Goal: Task Accomplishment & Management: Use online tool/utility

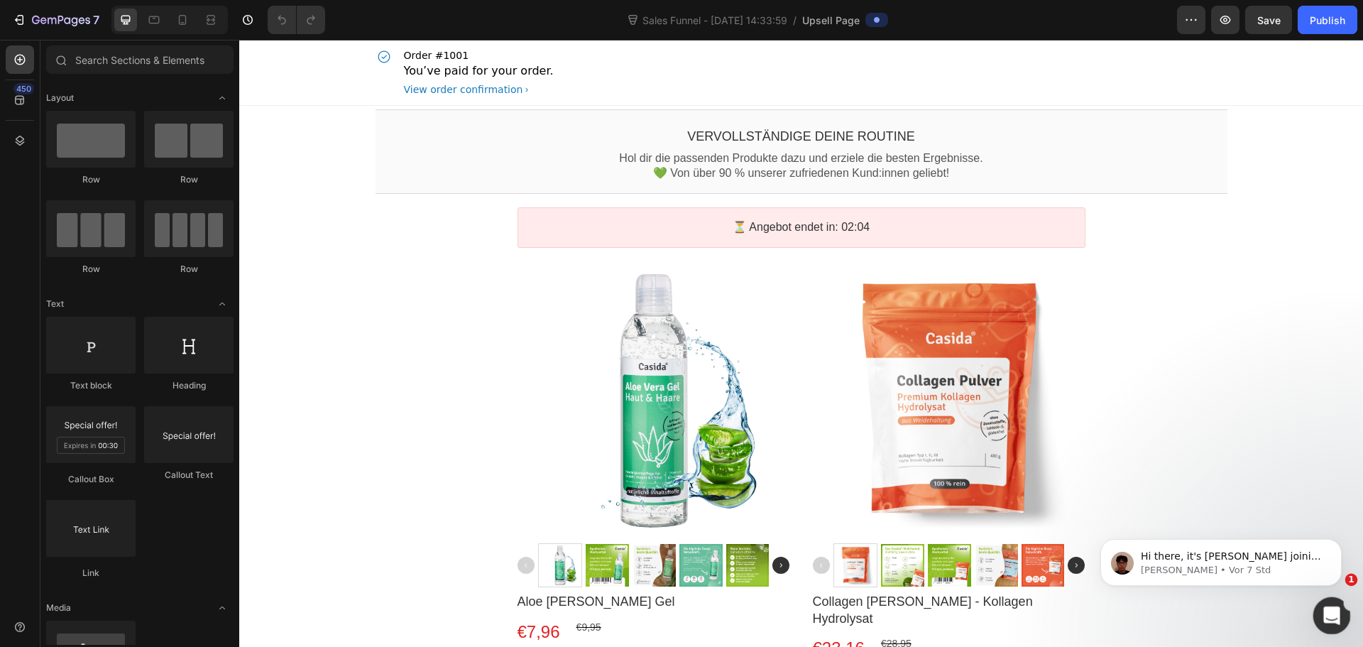
click at [1322, 610] on icon "Intercom-Nachrichtendienst öffnen" at bounding box center [1330, 613] width 23 height 23
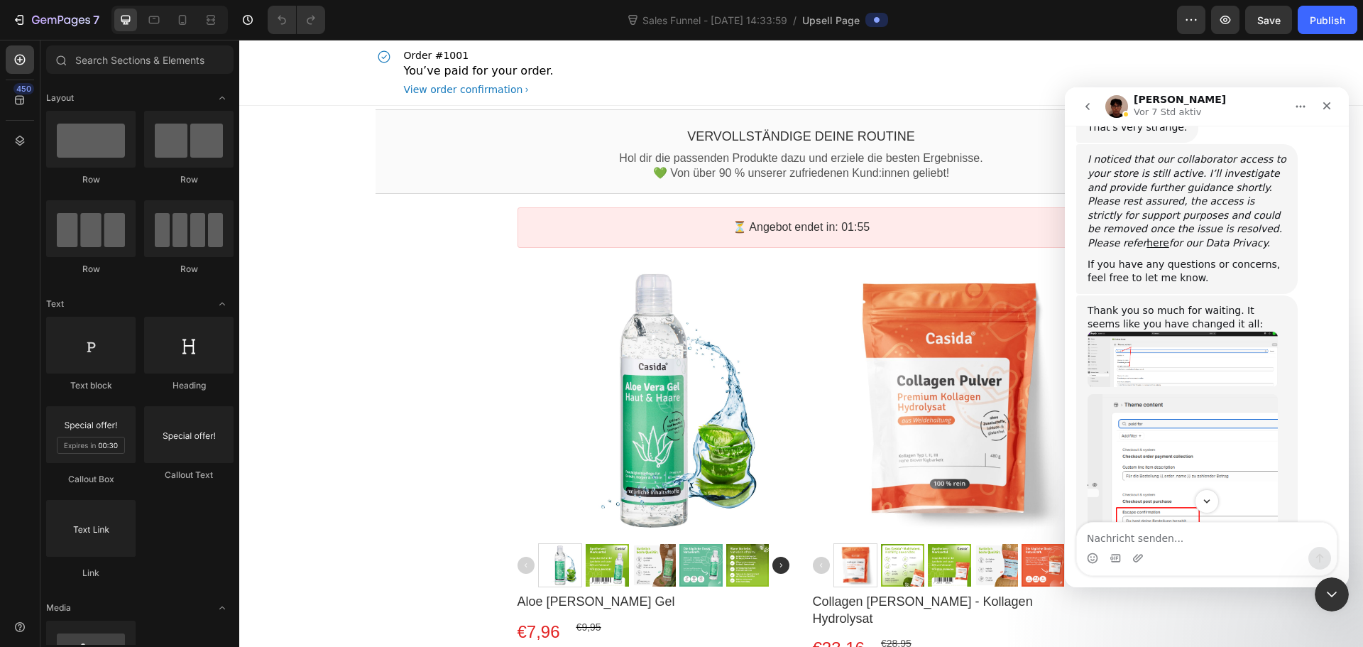
scroll to position [2797, 0]
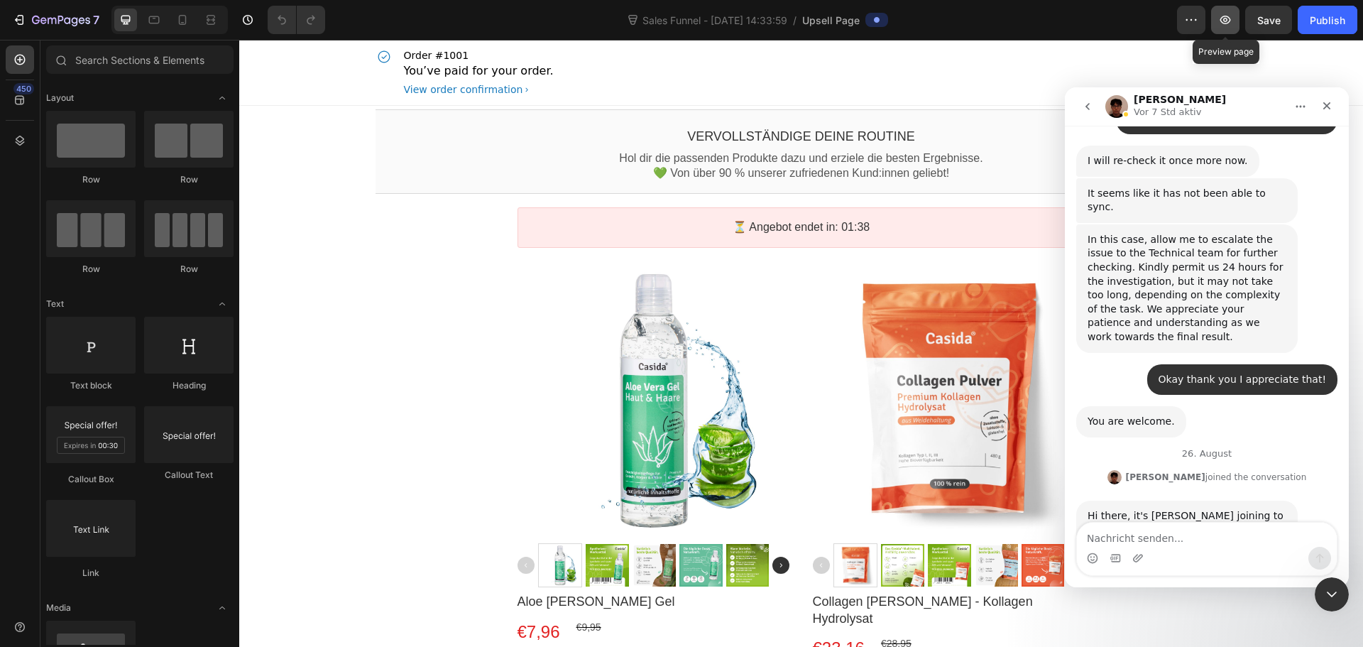
click at [1218, 27] on button "button" at bounding box center [1225, 20] width 28 height 28
click at [1285, 23] on button "Save" at bounding box center [1269, 20] width 47 height 28
click at [1235, 23] on button "button" at bounding box center [1225, 20] width 28 height 28
click at [1133, 521] on div "Hi there, it's [PERSON_NAME] joining to assist you! I have updates regarding yo…" at bounding box center [1206, 636] width 261 height 271
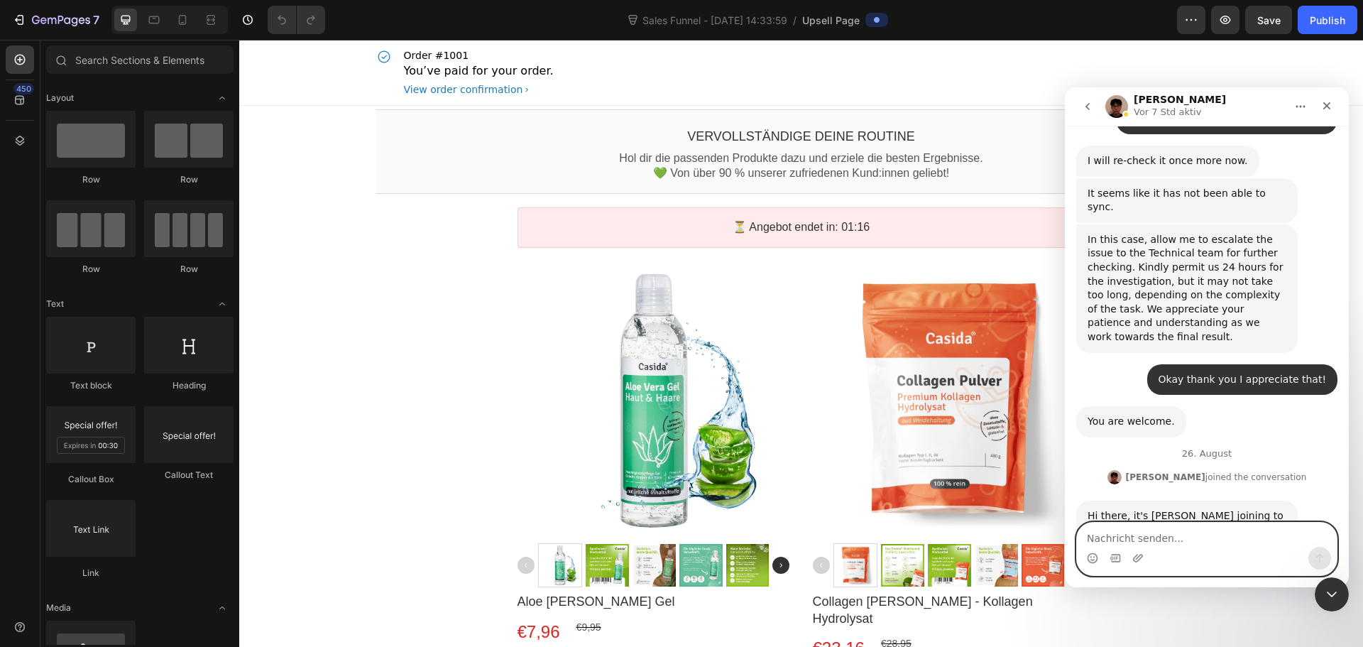
click at [1135, 530] on textarea "Nachricht senden..." at bounding box center [1207, 535] width 260 height 24
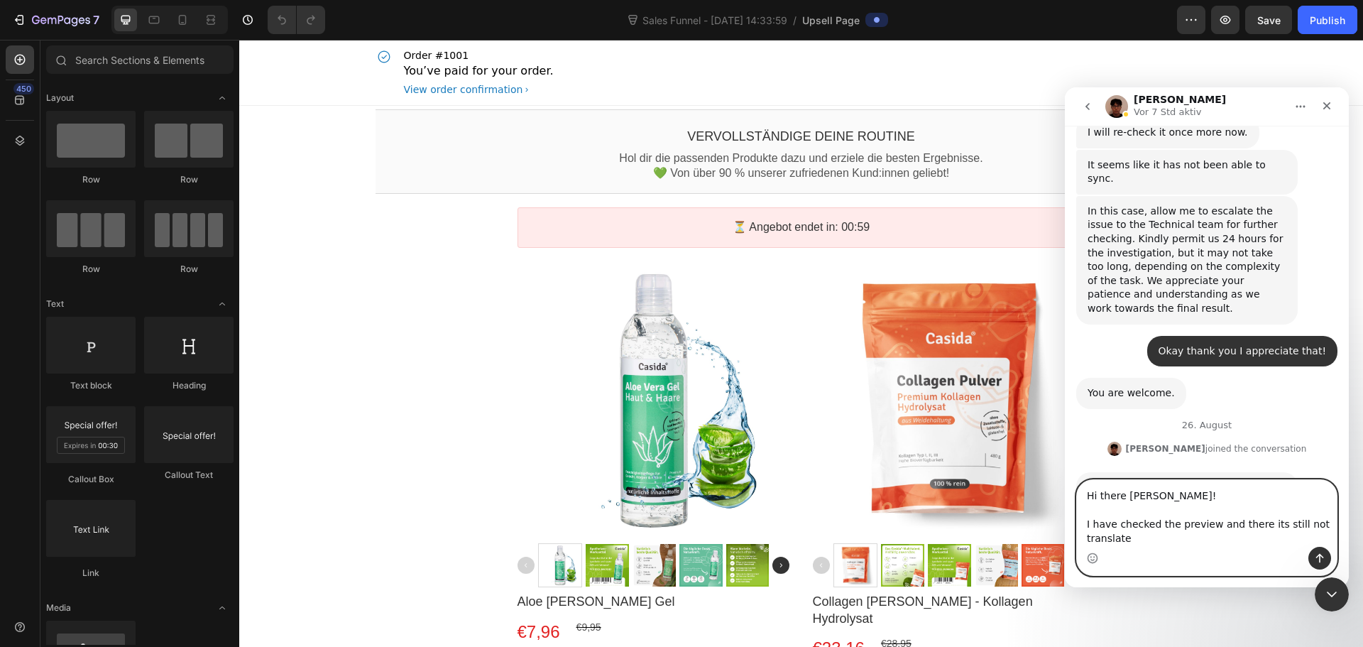
scroll to position [2840, 0]
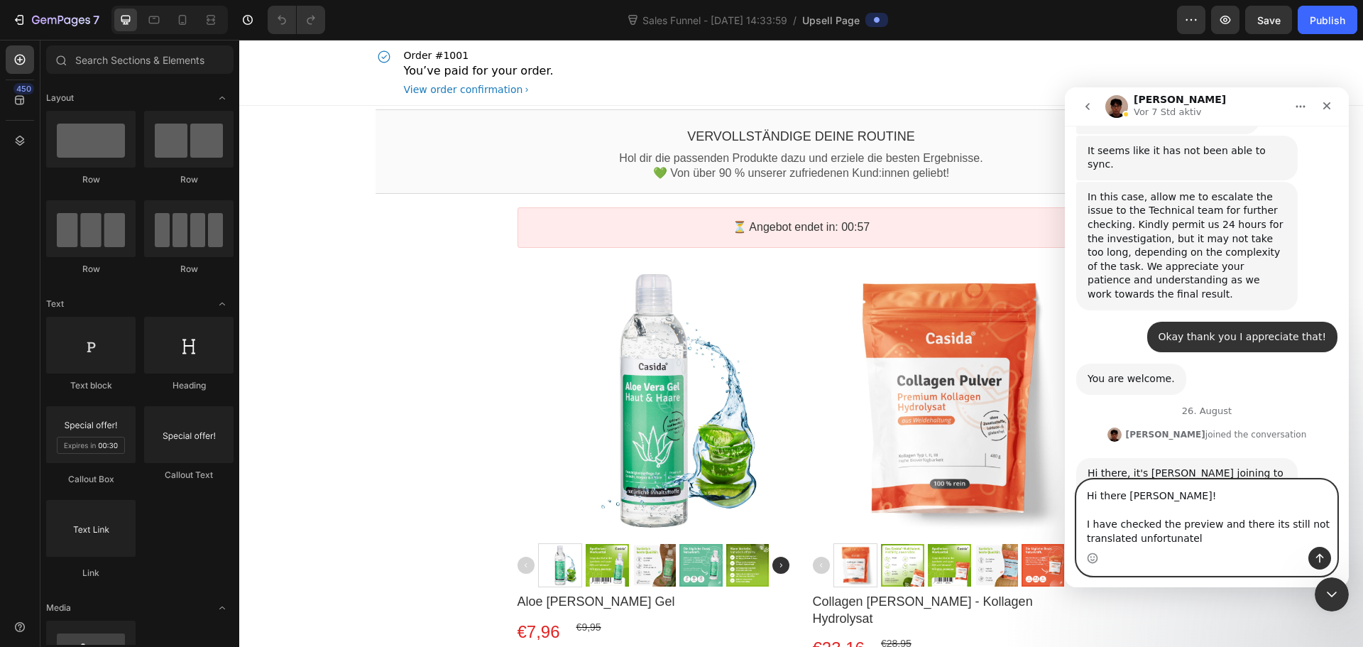
type textarea "Hi there [PERSON_NAME]! I have checked the preview and there its still not tran…"
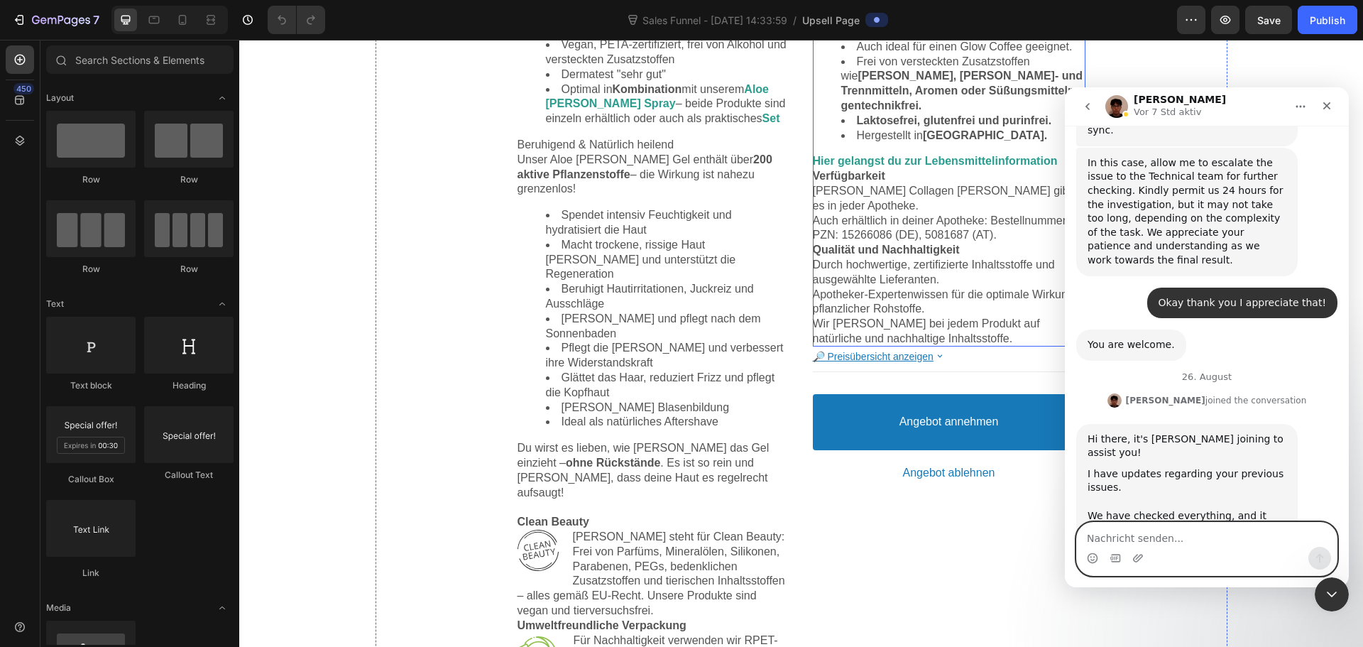
scroll to position [994, 0]
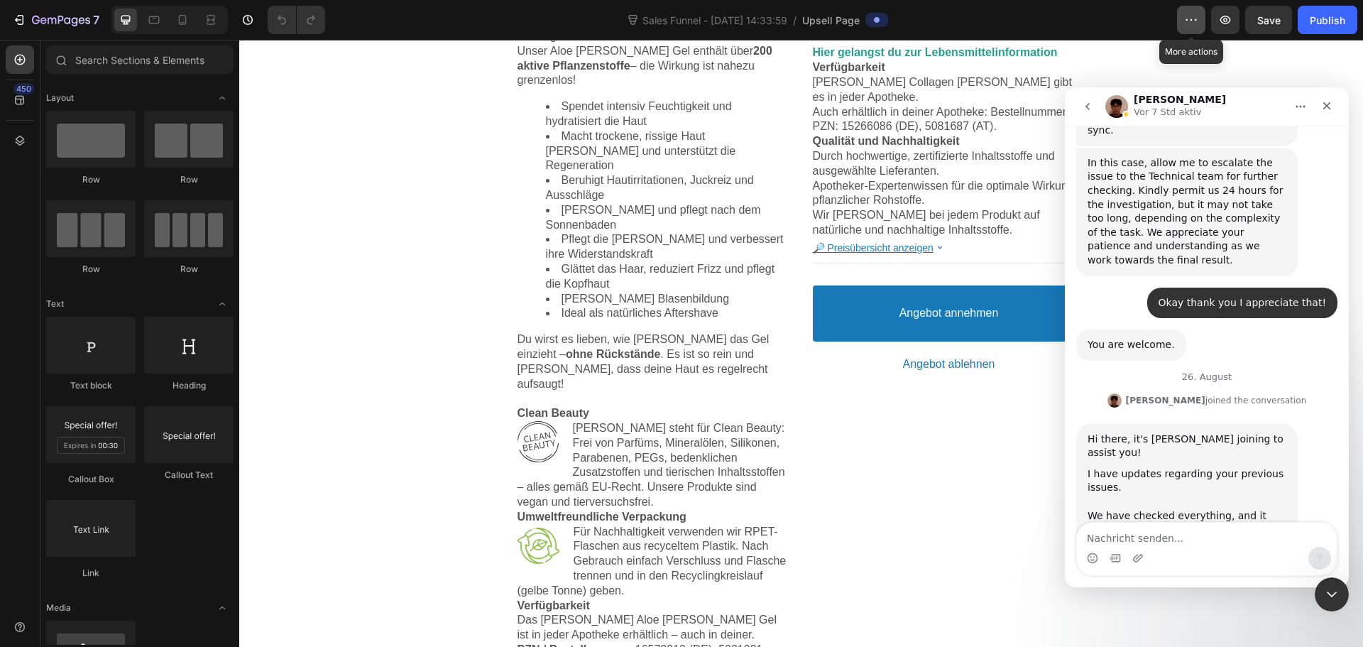
click at [1199, 22] on button "button" at bounding box center [1191, 20] width 28 height 28
click at [1140, 20] on div "Sales Funnel - [DATE] 14:33:59 / Upsell Page" at bounding box center [757, 20] width 841 height 28
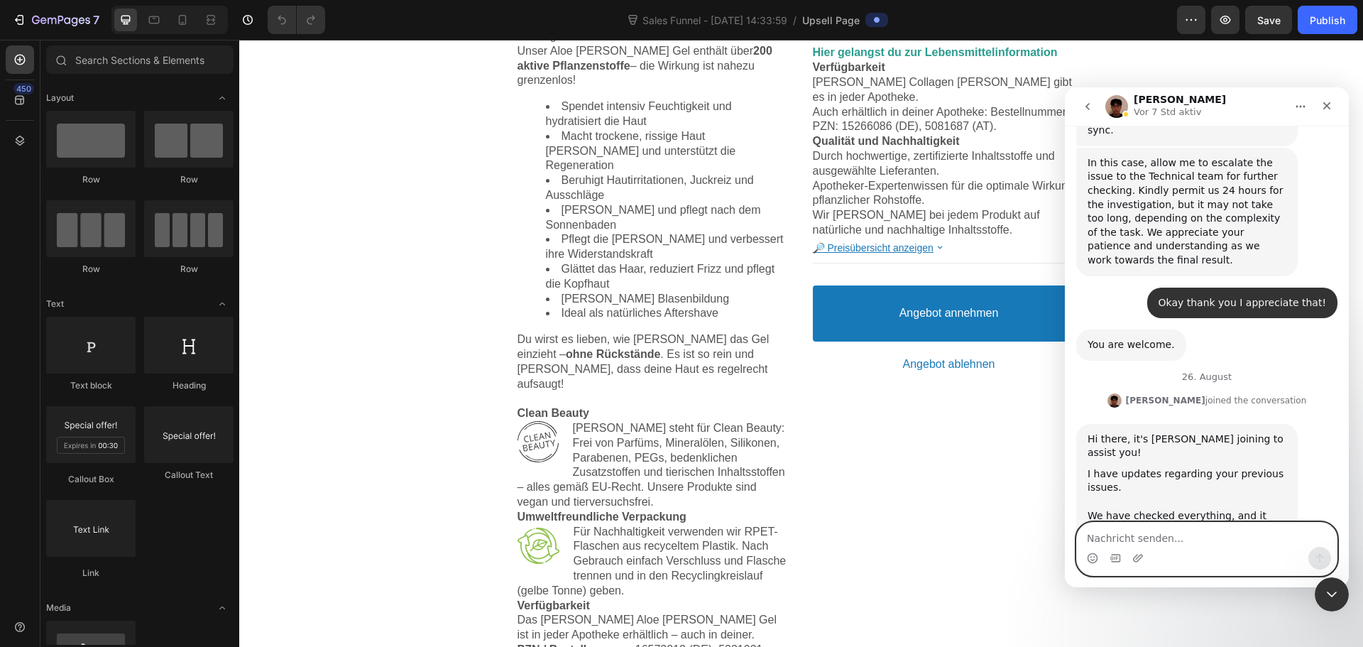
click at [1213, 534] on textarea "Nachricht senden..." at bounding box center [1207, 535] width 260 height 24
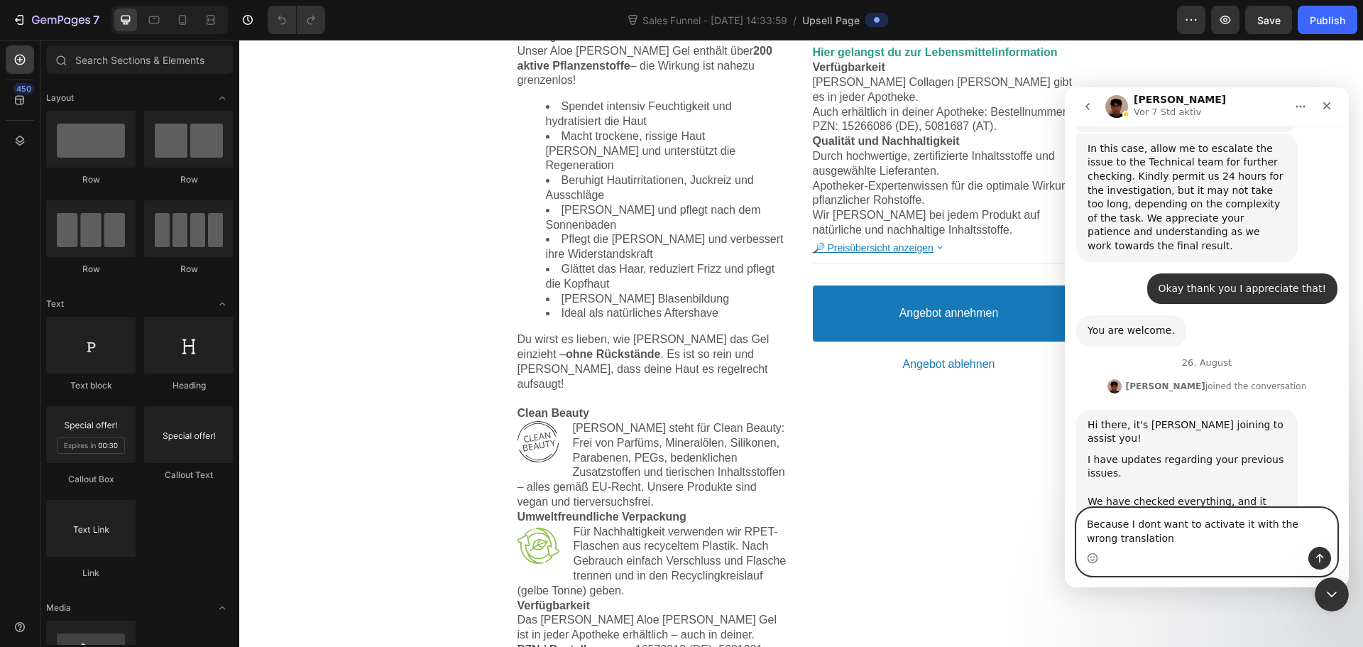
type textarea "Because I dont want to activate it with the wrong translations"
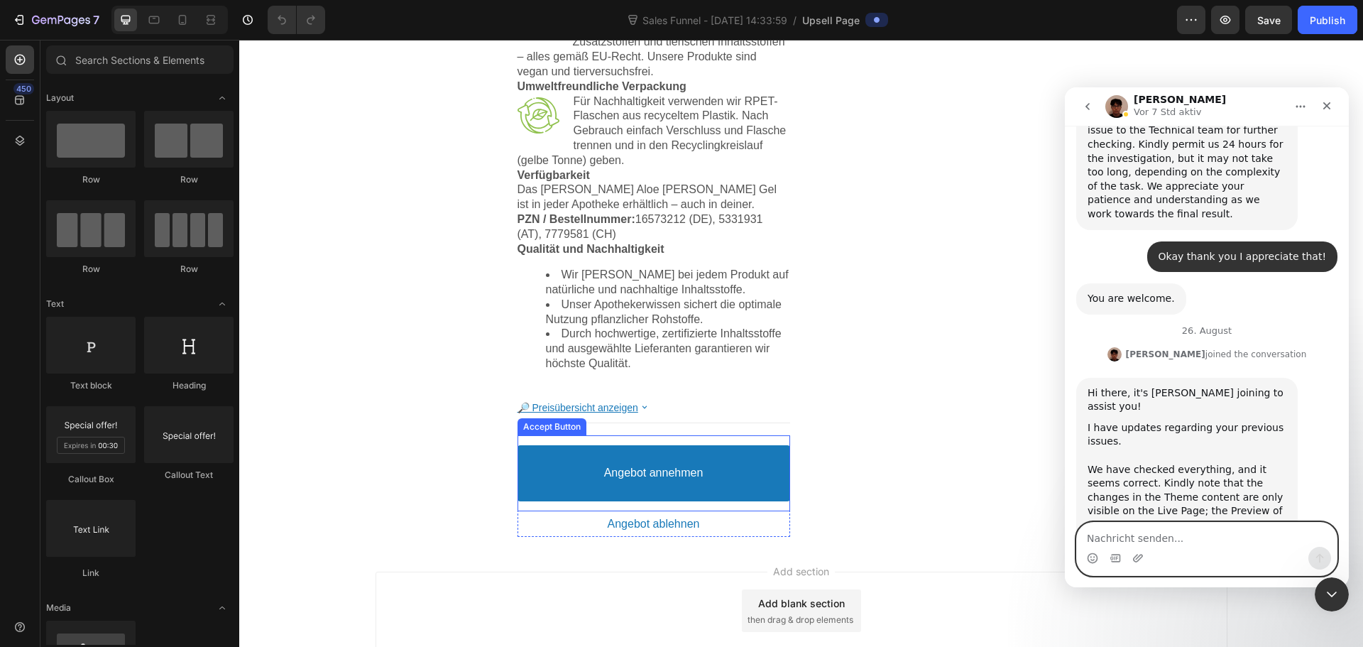
scroll to position [1458, 0]
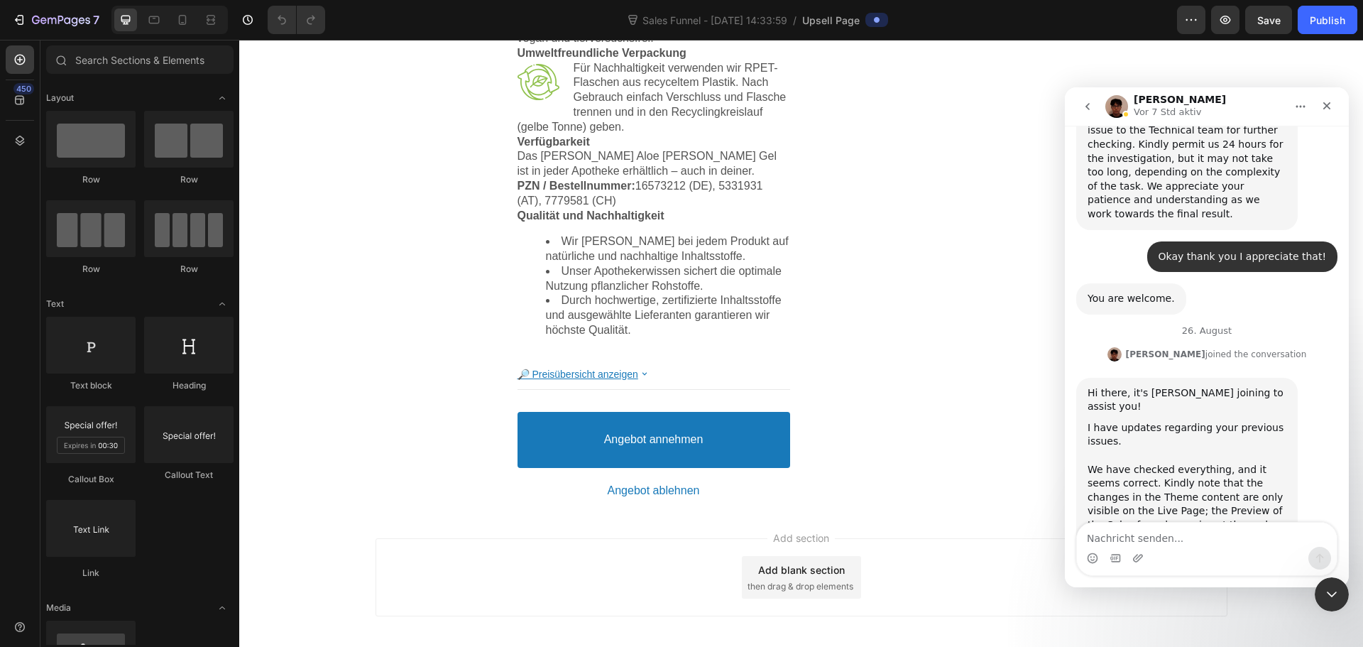
drag, startPoint x: 467, startPoint y: 620, endPoint x: 427, endPoint y: 608, distance: 40.9
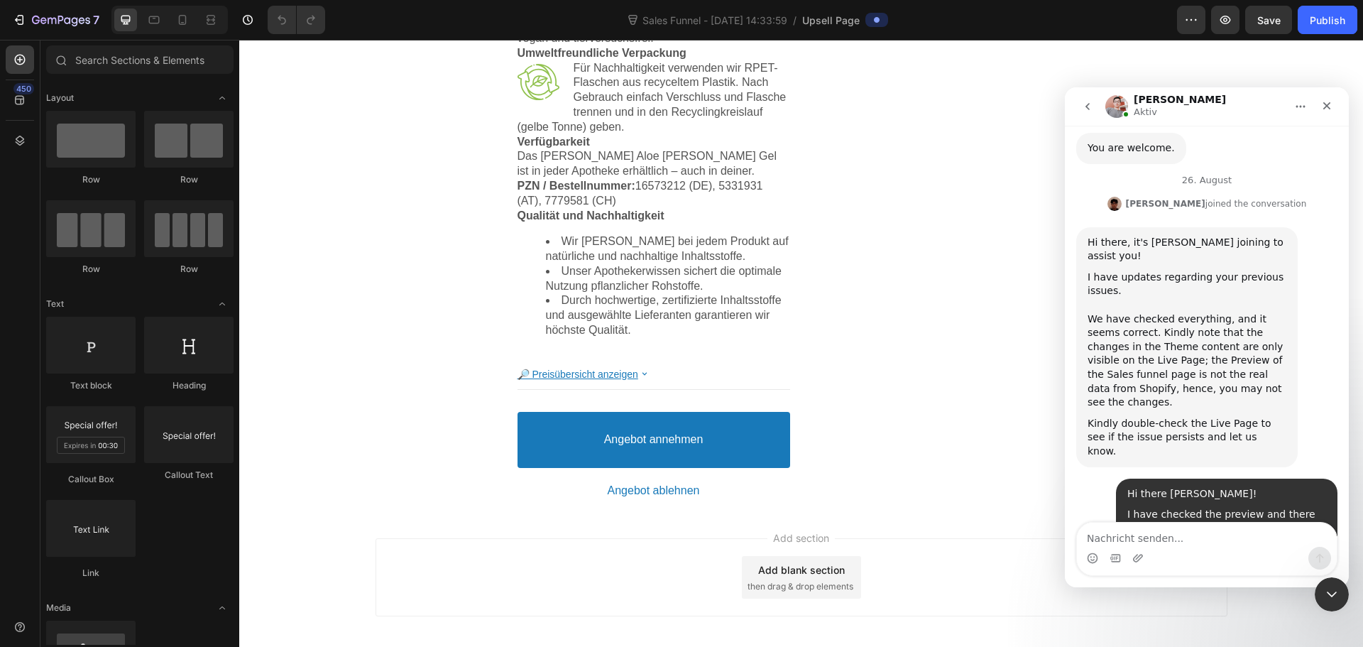
scroll to position [3086, 0]
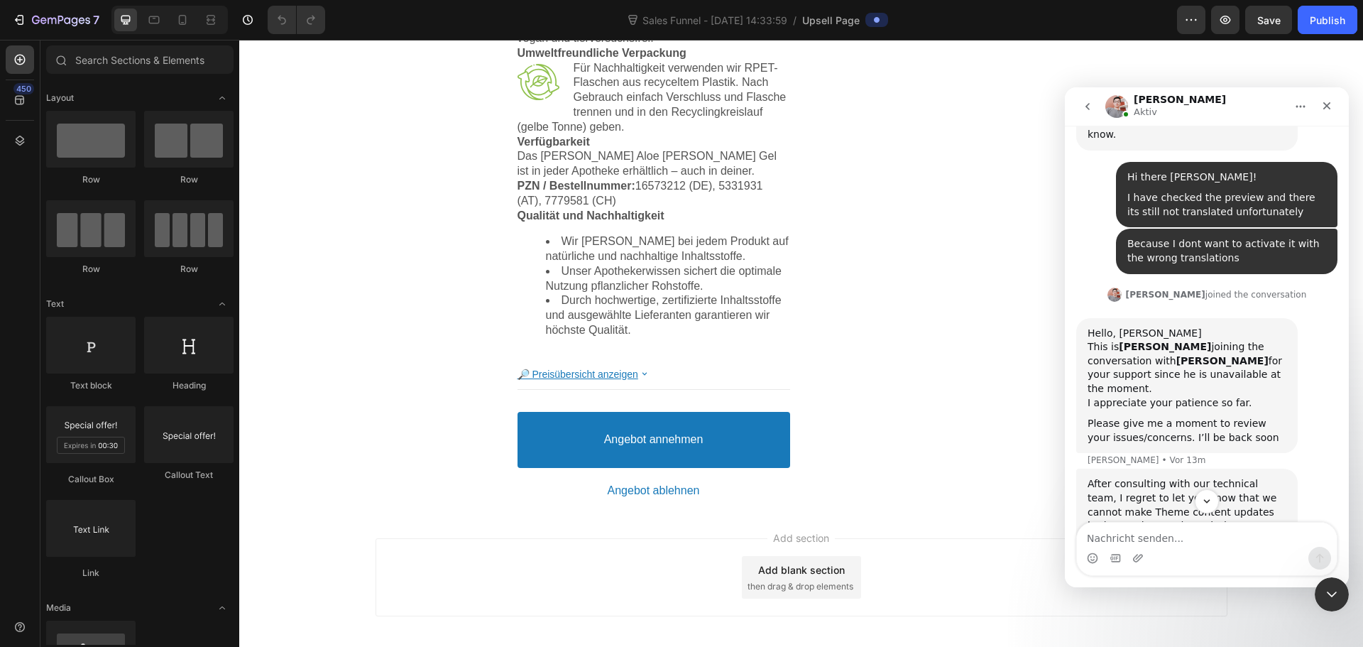
scroll to position [3401, 0]
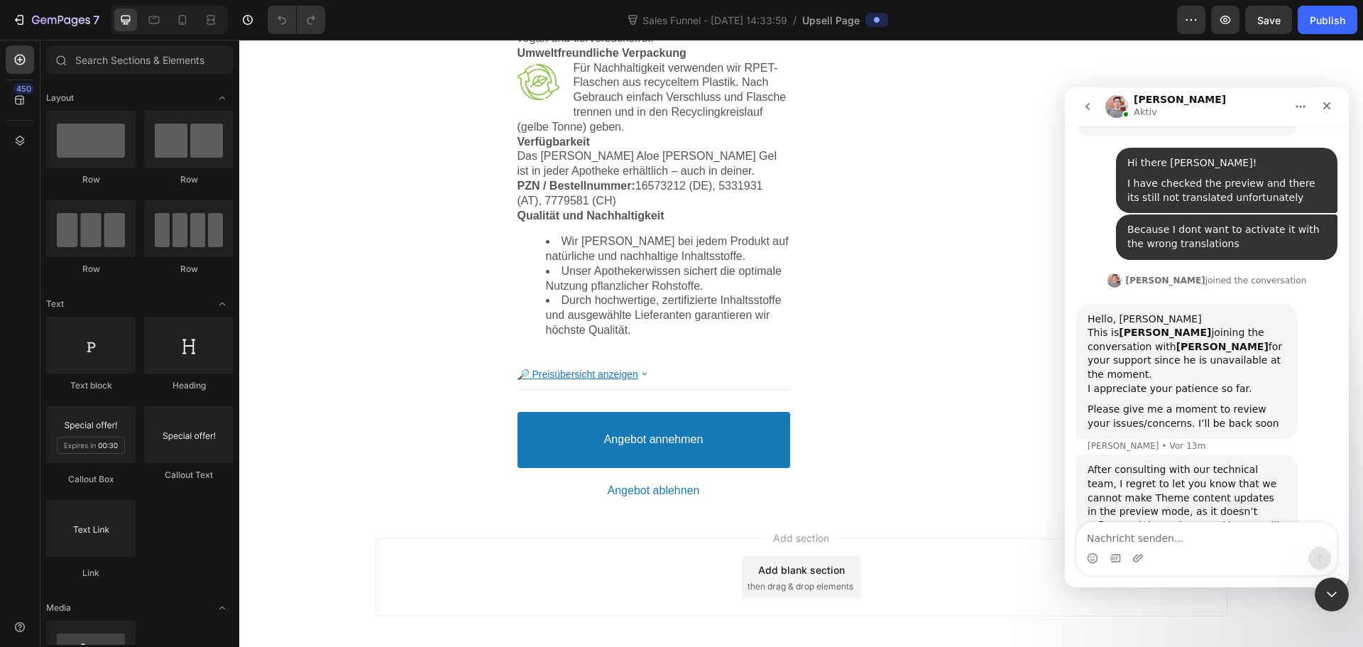
click at [1030, 510] on div "Add section Add blank section then drag & drop elements" at bounding box center [801, 580] width 1124 height 141
click at [1231, 18] on icon "button" at bounding box center [1226, 20] width 14 height 14
click at [1219, 547] on div "Intercom Messenger" at bounding box center [1207, 558] width 260 height 23
click at [1217, 540] on textarea "Nachricht senden..." at bounding box center [1207, 535] width 260 height 24
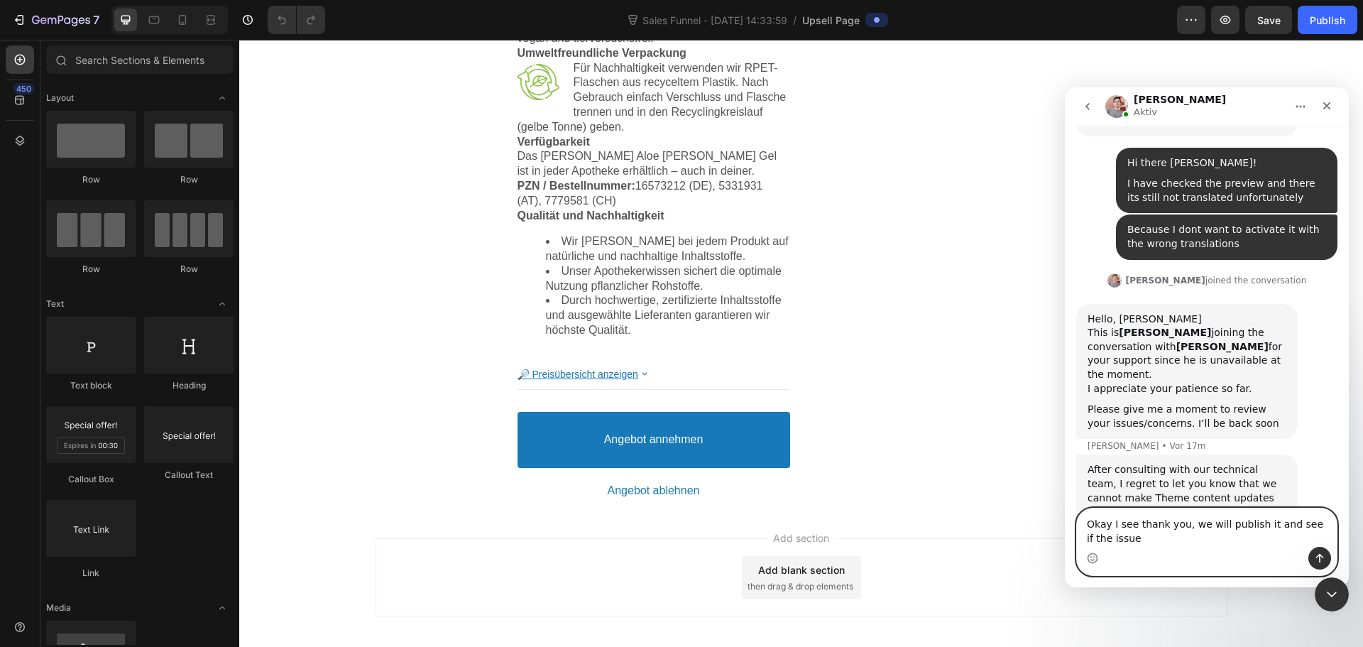
scroll to position [3416, 0]
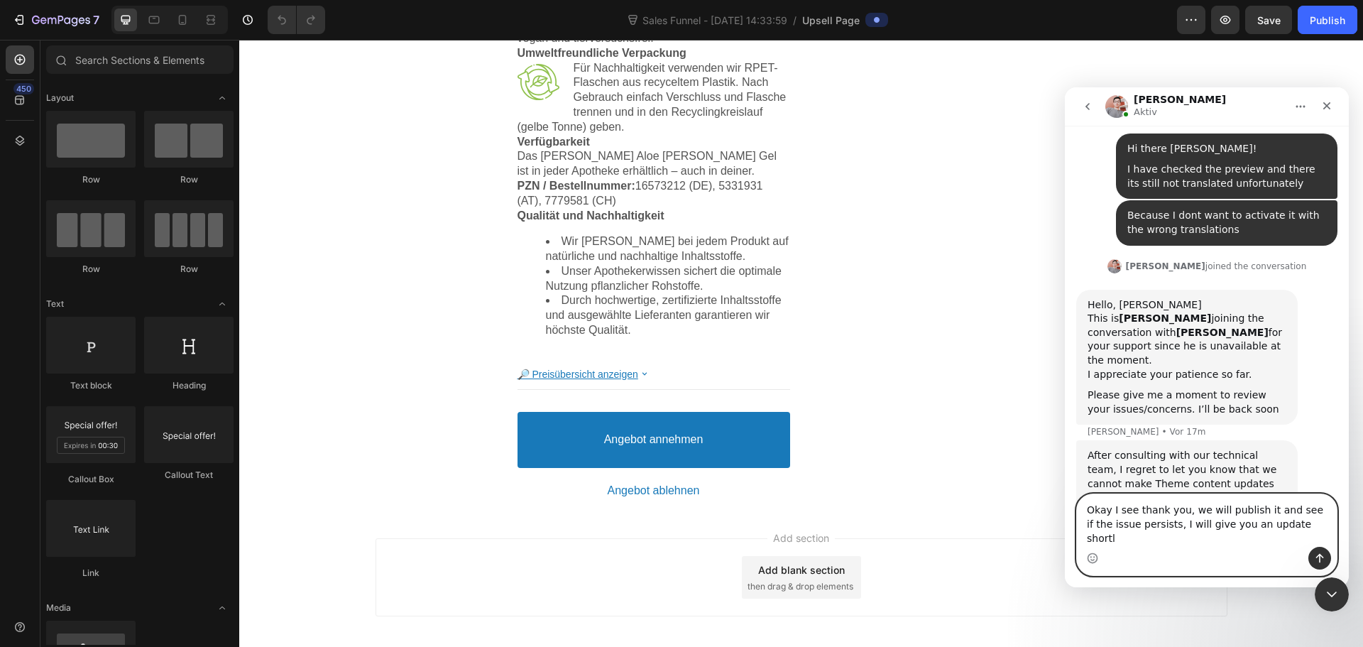
type textarea "Okay I see thank you, we will publish it and see if the issue persists, I will …"
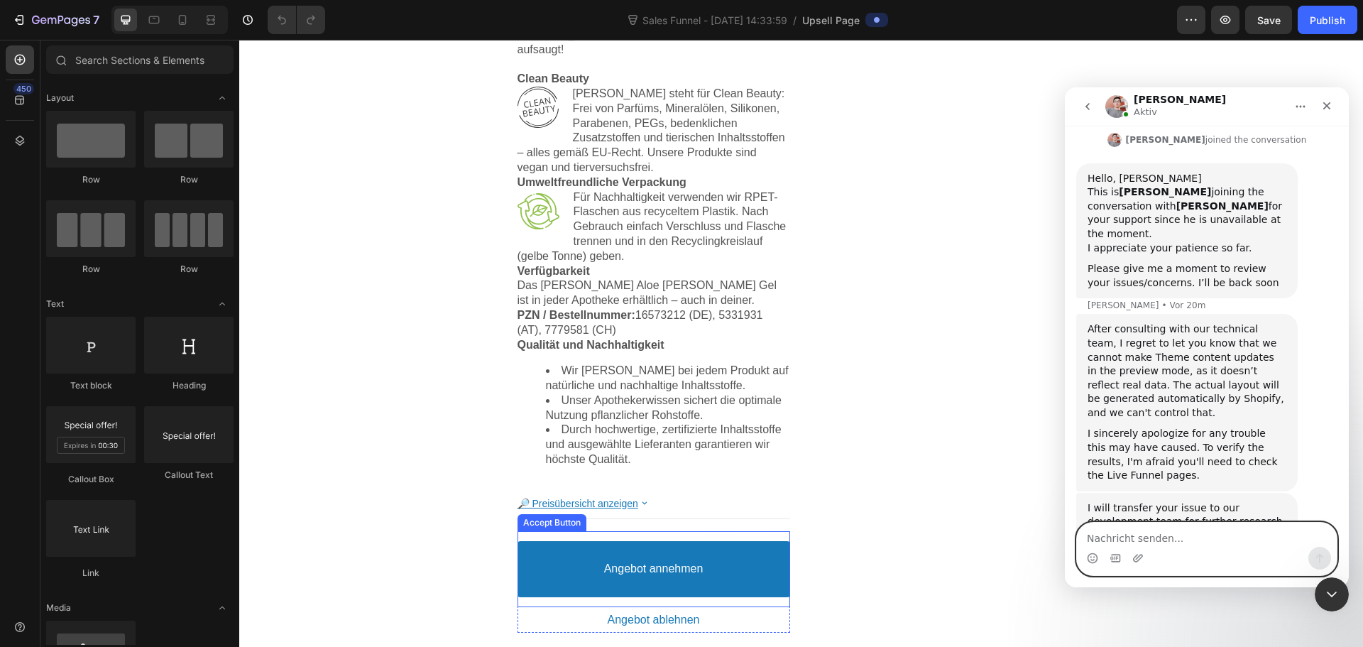
scroll to position [1174, 0]
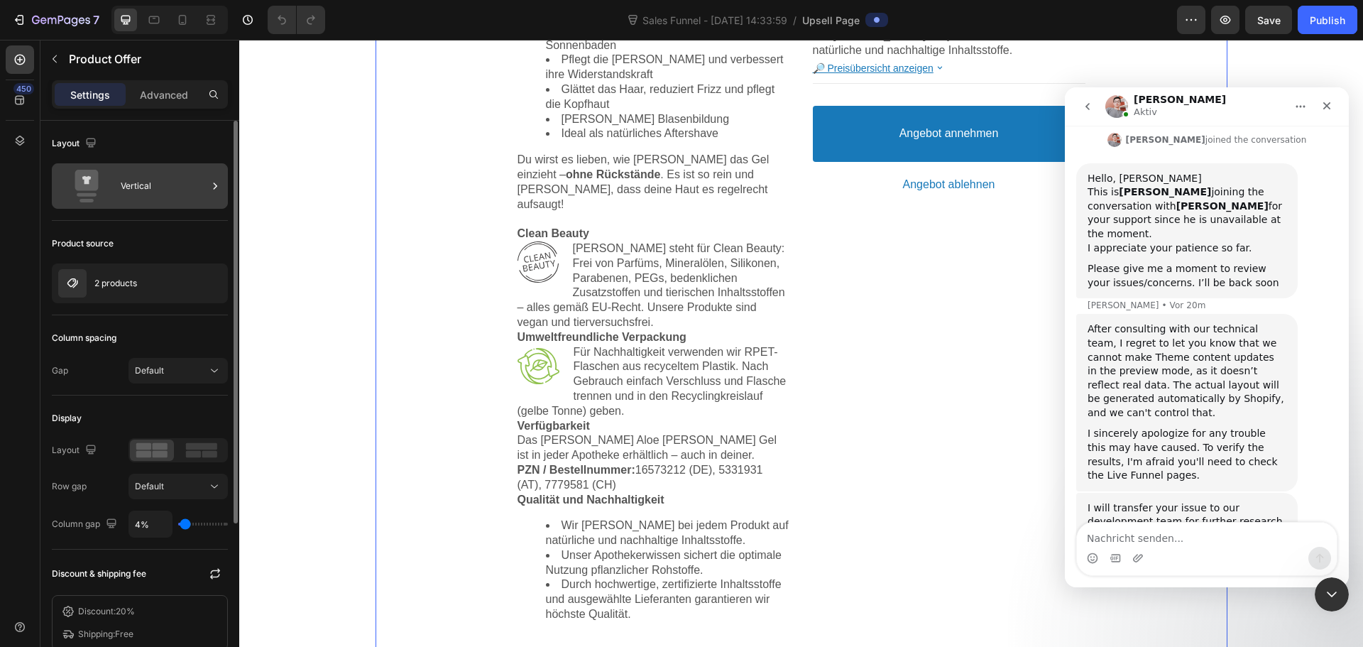
click at [138, 195] on div "Vertical" at bounding box center [164, 186] width 87 height 33
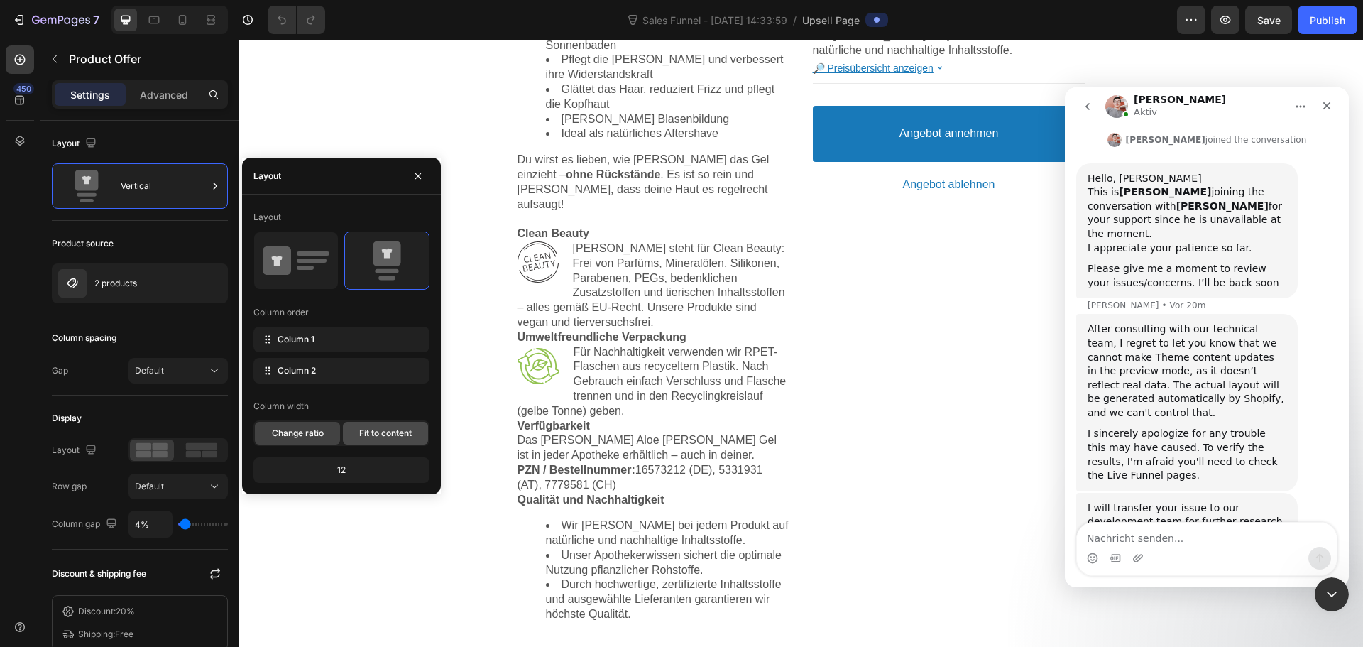
click at [376, 440] on div "Fit to content" at bounding box center [385, 433] width 85 height 23
click at [316, 437] on span "Change ratio" at bounding box center [298, 433] width 52 height 13
click at [317, 271] on icon at bounding box center [296, 261] width 67 height 40
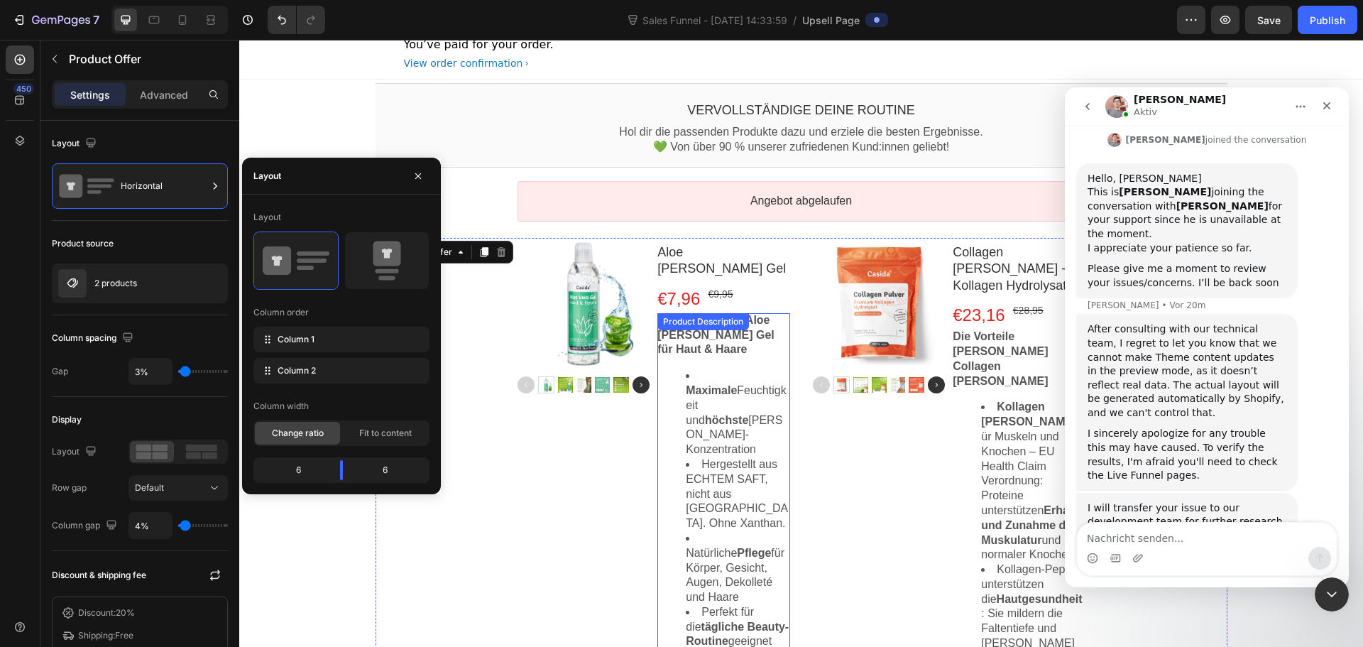
scroll to position [0, 0]
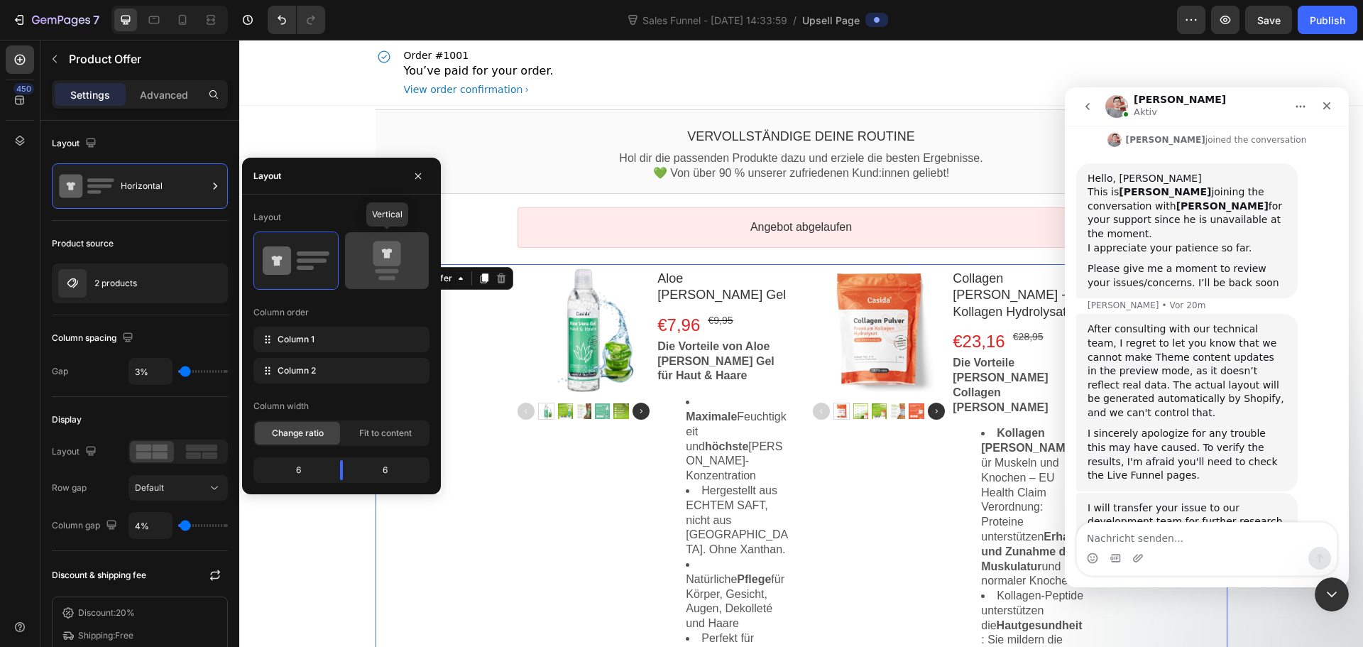
click at [400, 262] on icon at bounding box center [387, 253] width 28 height 25
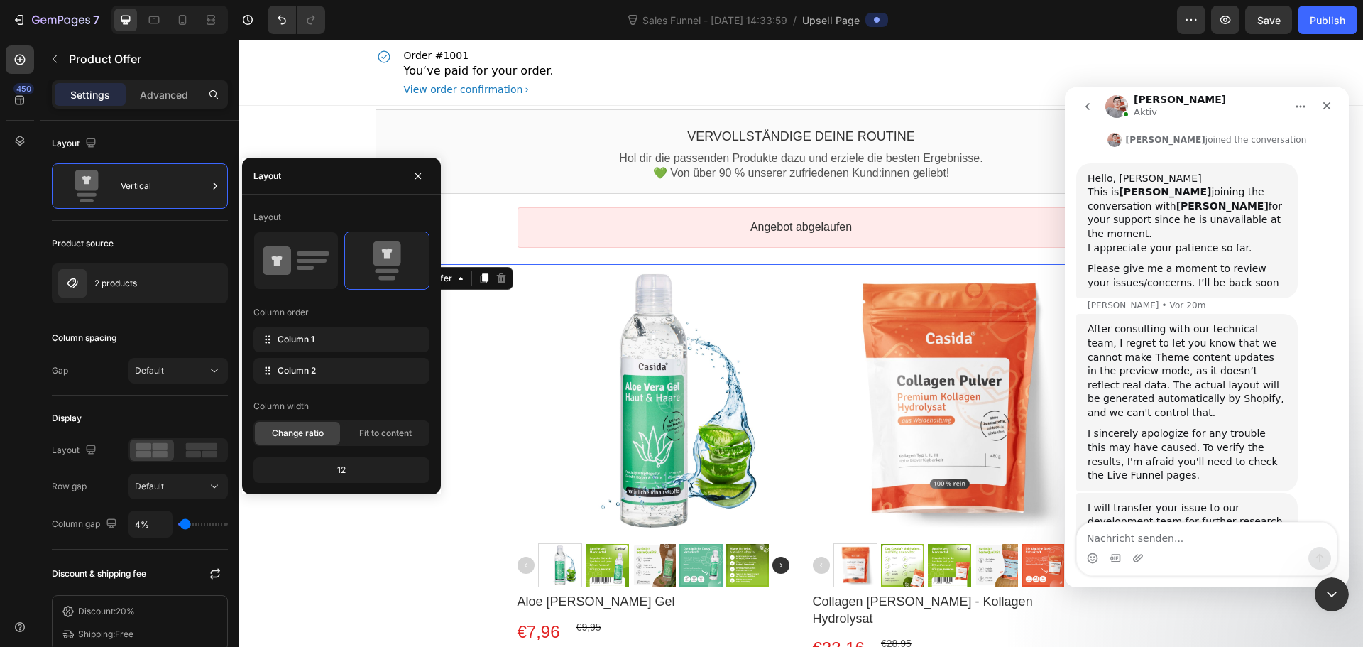
click at [366, 469] on div "12" at bounding box center [341, 470] width 170 height 20
click at [344, 471] on div "12" at bounding box center [341, 470] width 170 height 20
click at [316, 474] on div "12" at bounding box center [341, 470] width 170 height 20
click at [366, 427] on span "Fit to content" at bounding box center [385, 433] width 53 height 13
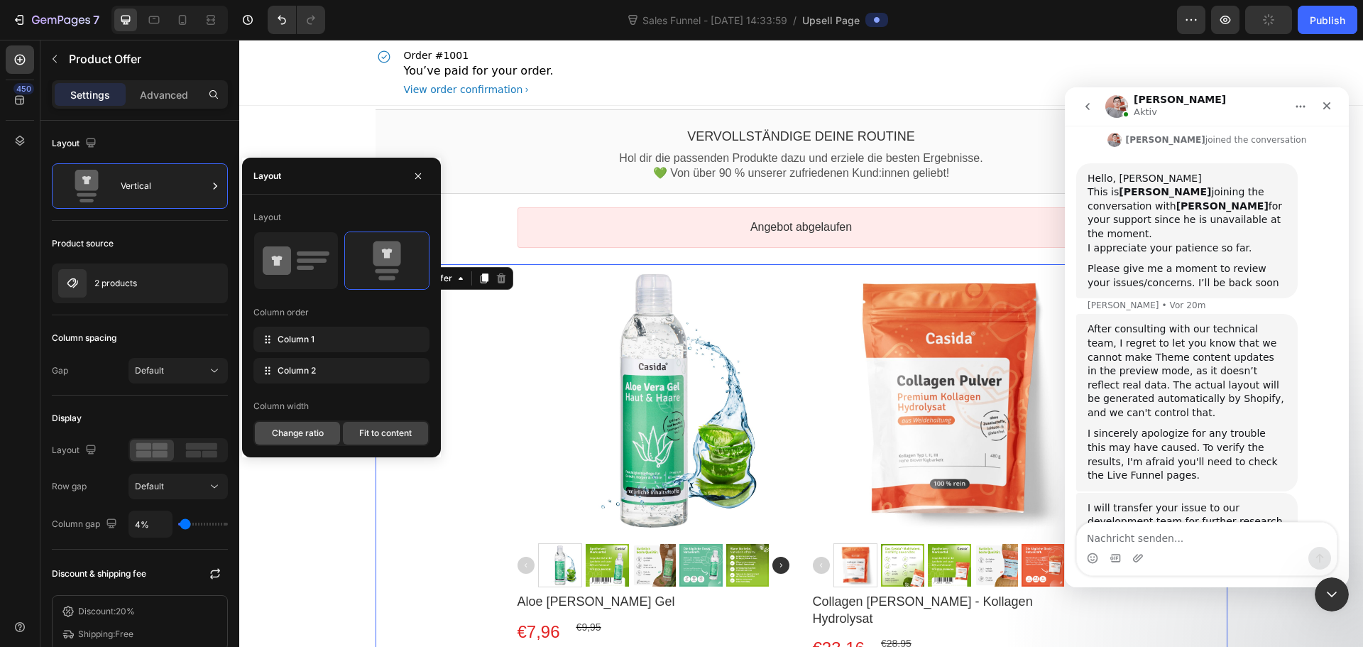
click at [305, 433] on span "Change ratio" at bounding box center [298, 433] width 52 height 13
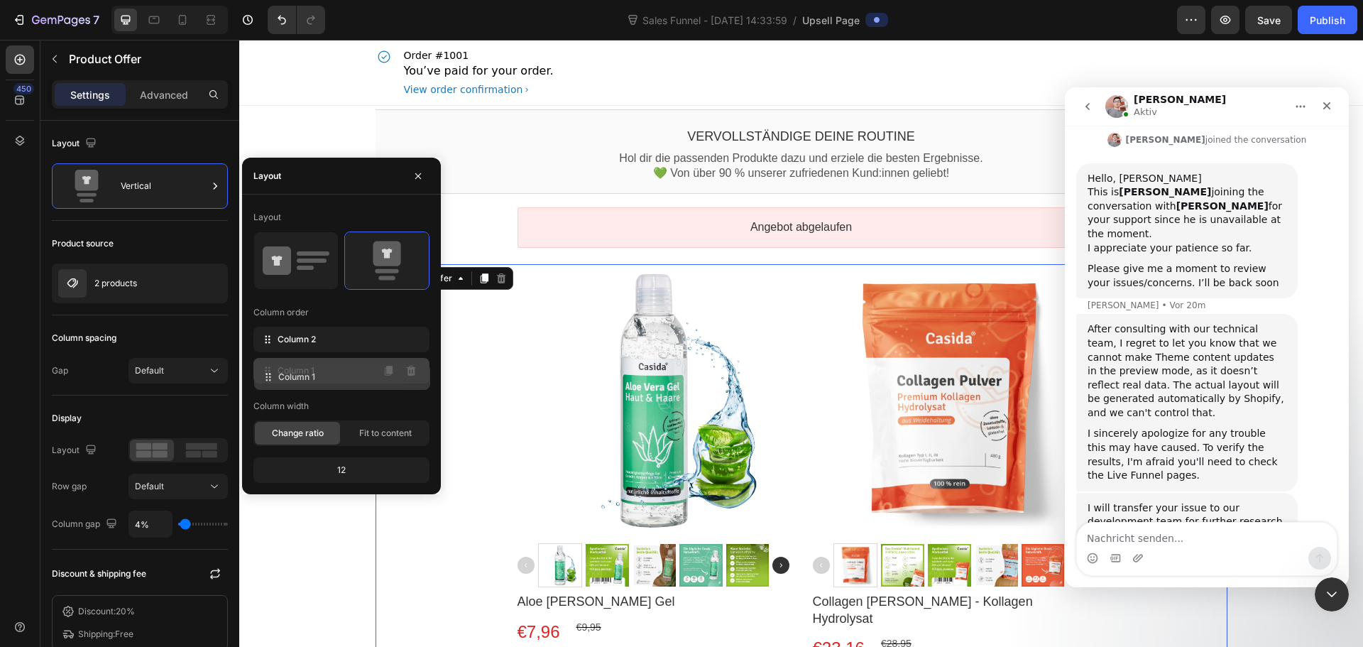
drag, startPoint x: 266, startPoint y: 337, endPoint x: 267, endPoint y: 375, distance: 37.6
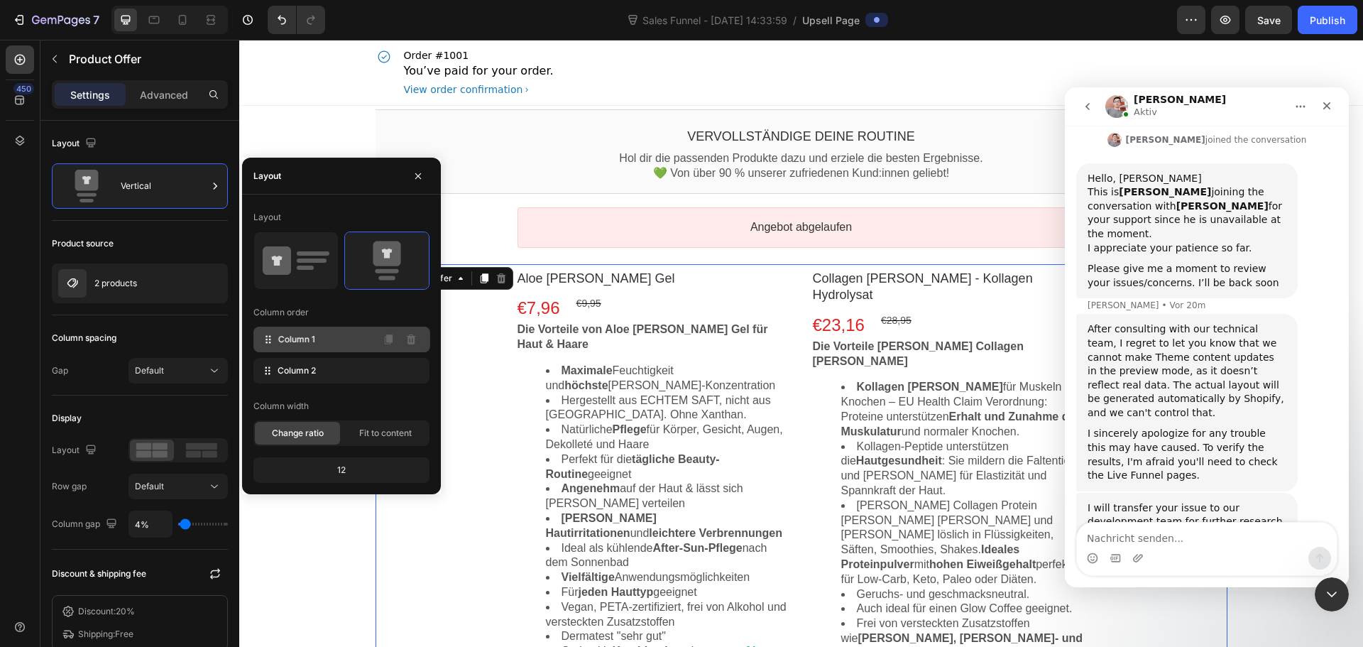
drag, startPoint x: 268, startPoint y: 376, endPoint x: 268, endPoint y: 345, distance: 31.3
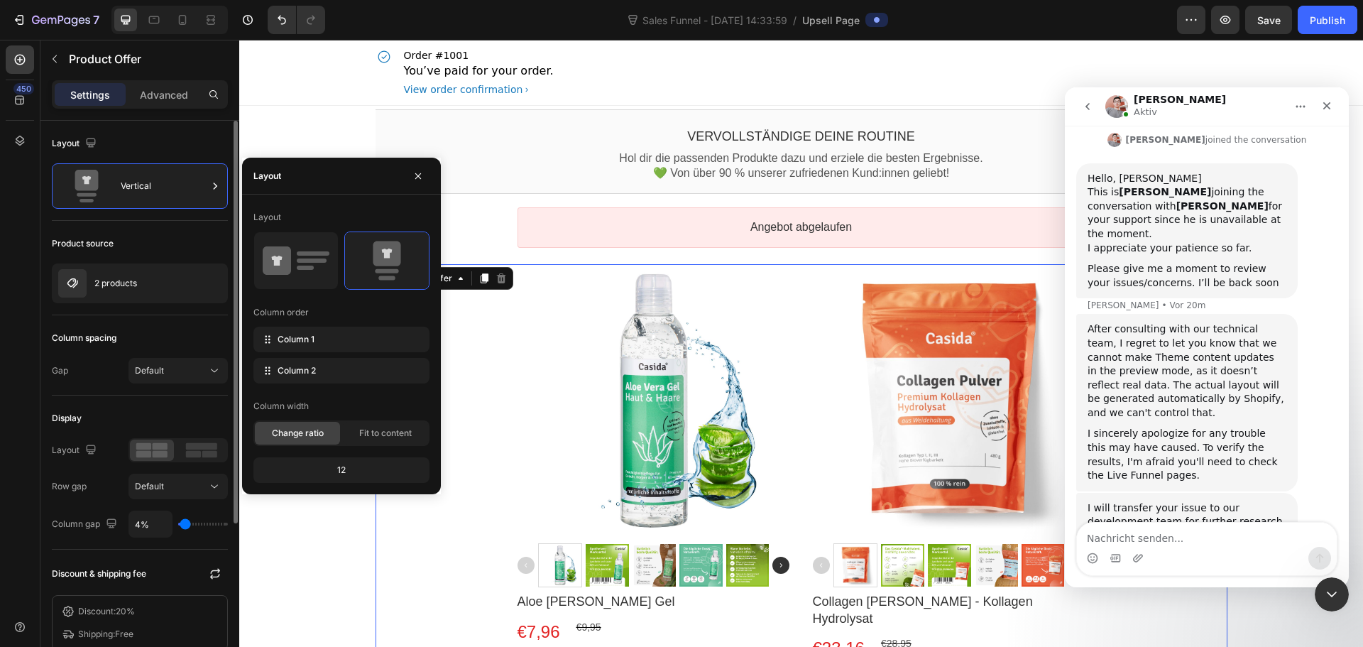
click at [164, 315] on div "Layout Vertical" at bounding box center [140, 355] width 176 height 80
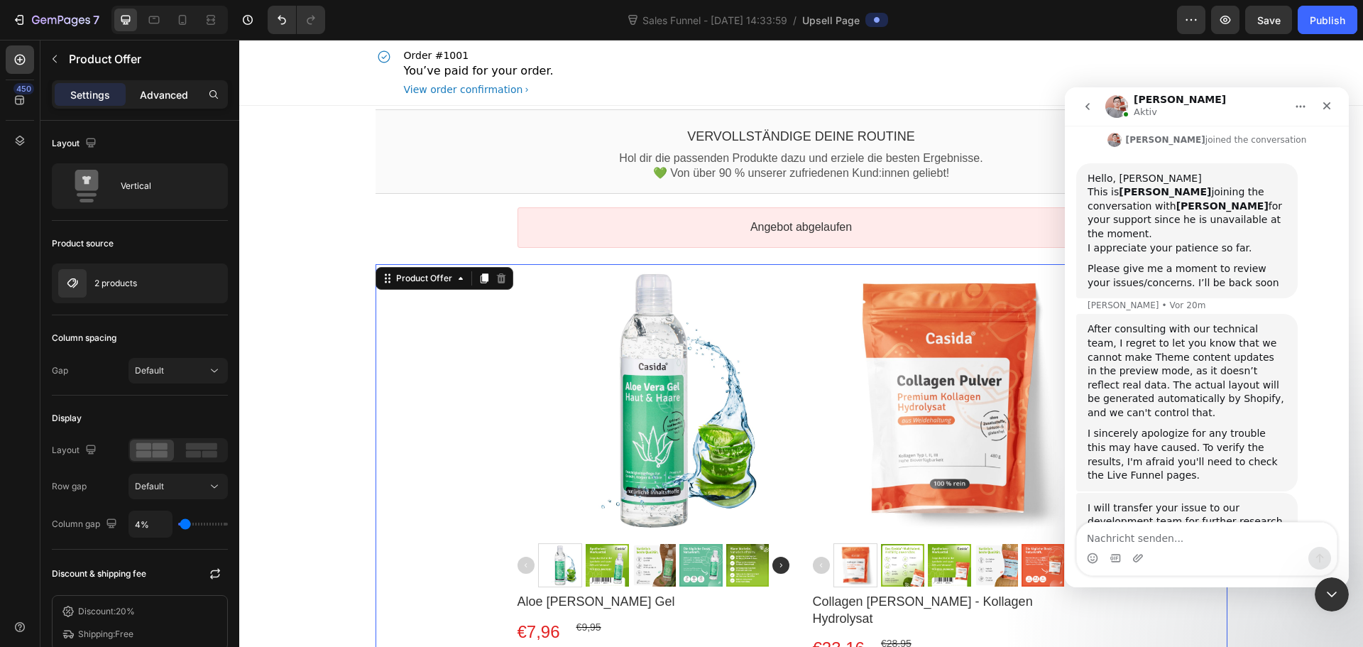
click at [168, 92] on p "Advanced" at bounding box center [164, 94] width 48 height 15
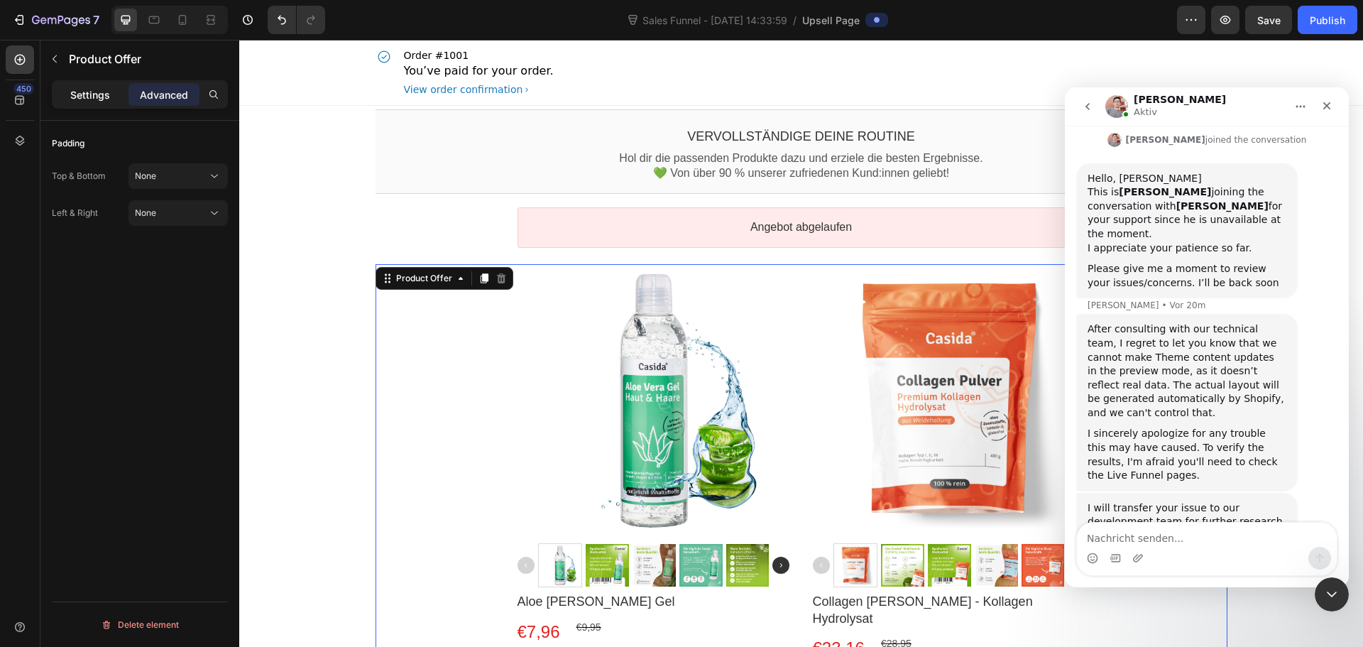
click at [84, 94] on p "Settings" at bounding box center [90, 94] width 40 height 15
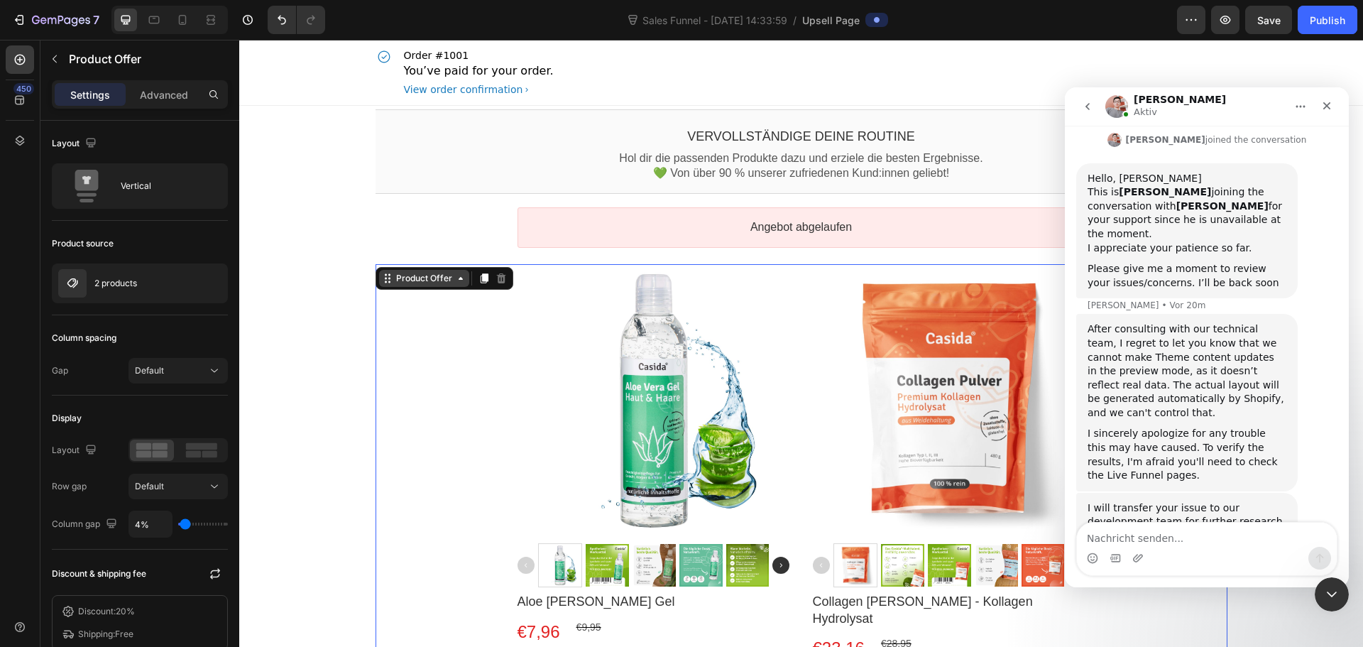
click at [441, 283] on div "Product Offer" at bounding box center [424, 278] width 62 height 11
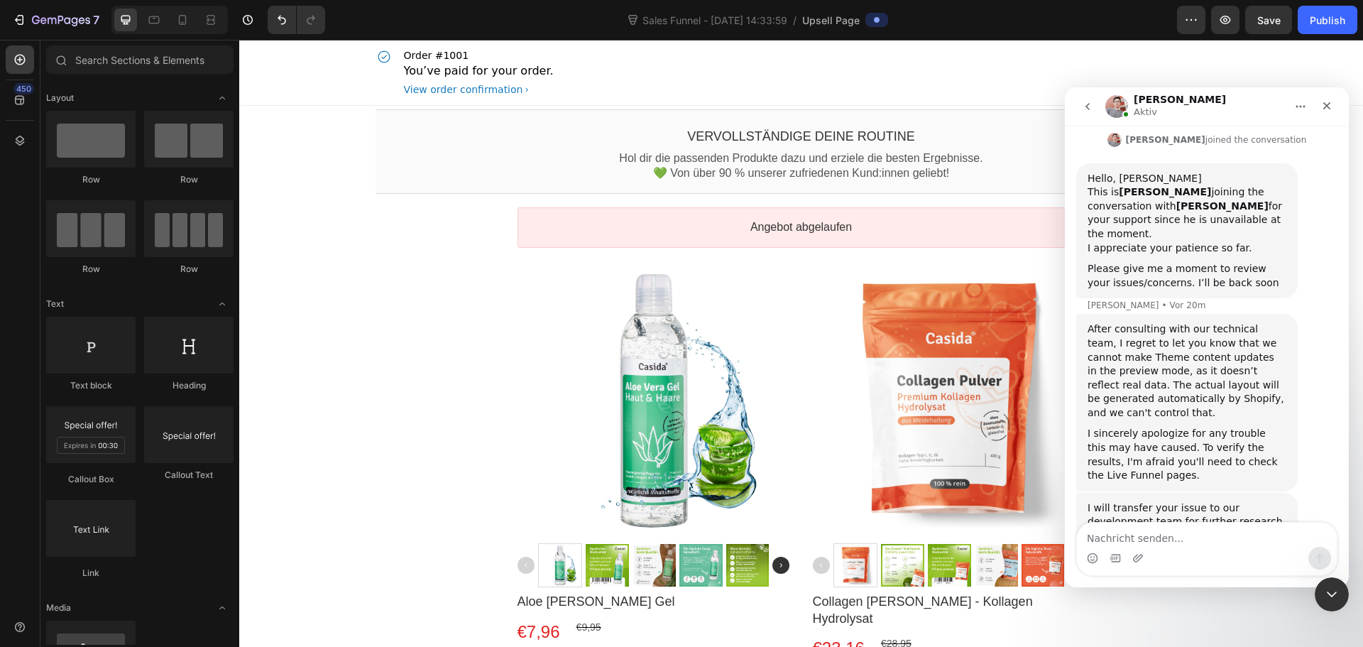
click at [1324, 585] on icon "Intercom-Nachrichtendienst schließen" at bounding box center [1329, 592] width 17 height 17
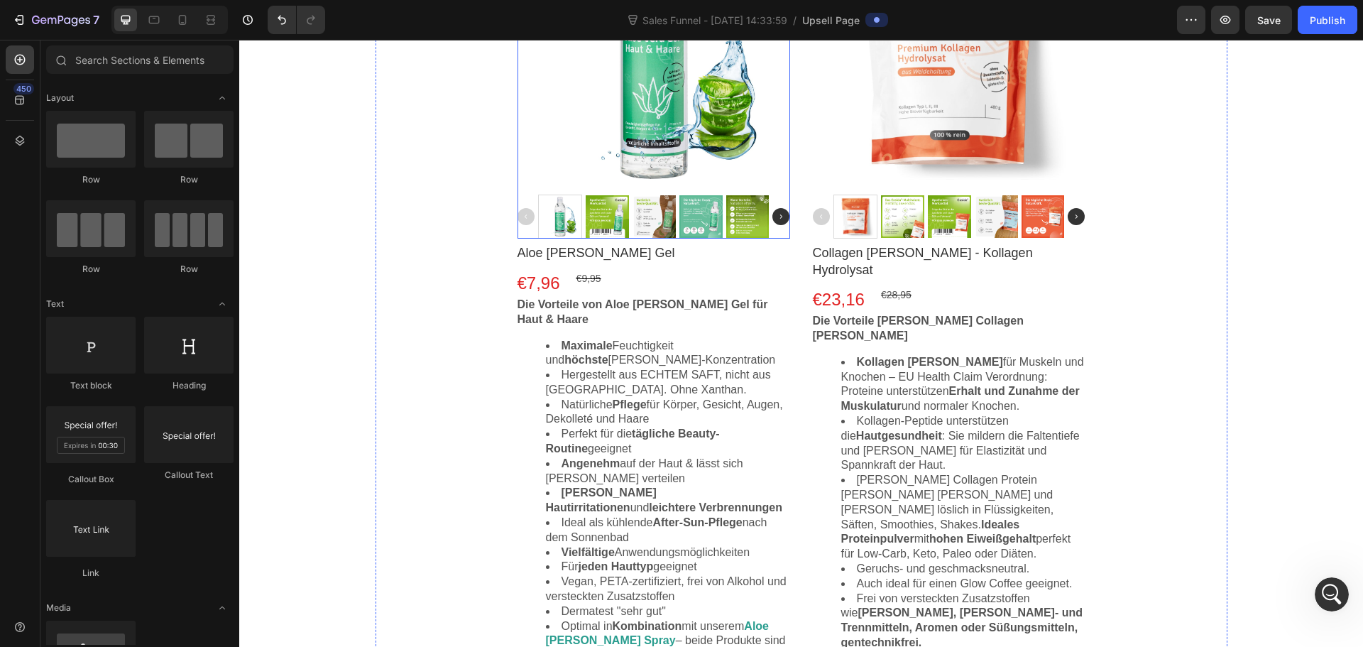
scroll to position [71, 0]
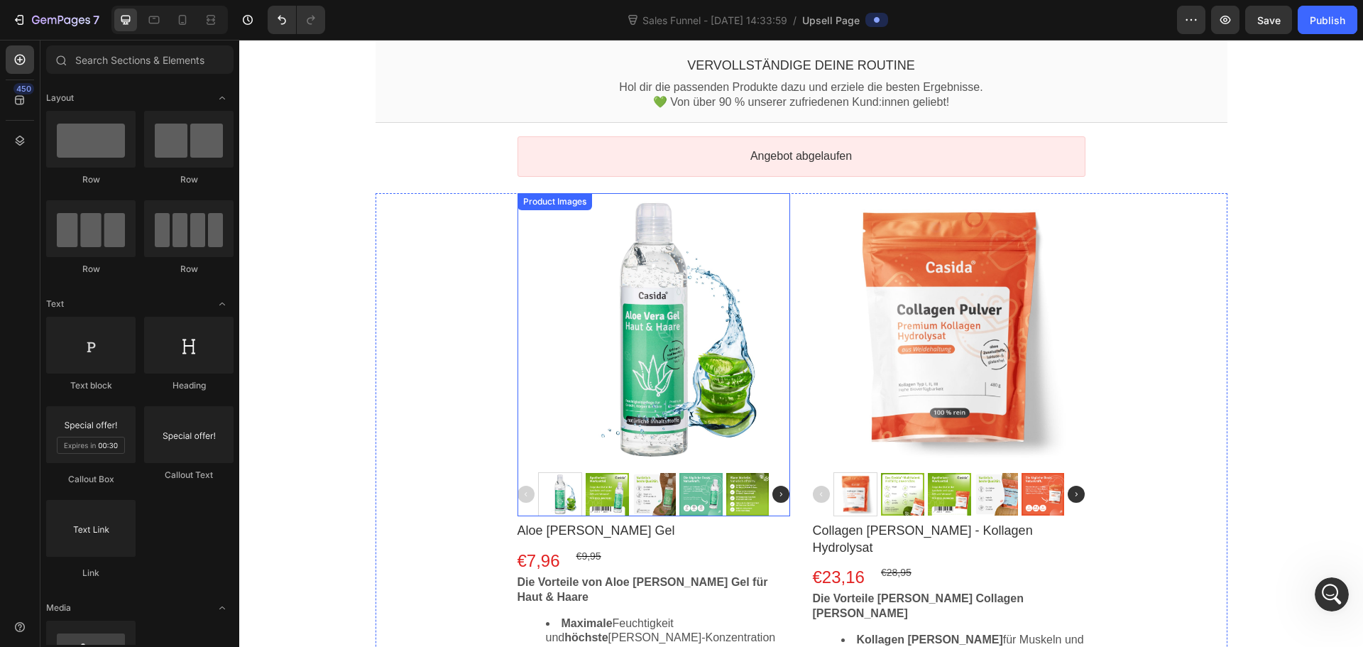
click at [641, 219] on div at bounding box center [654, 329] width 273 height 273
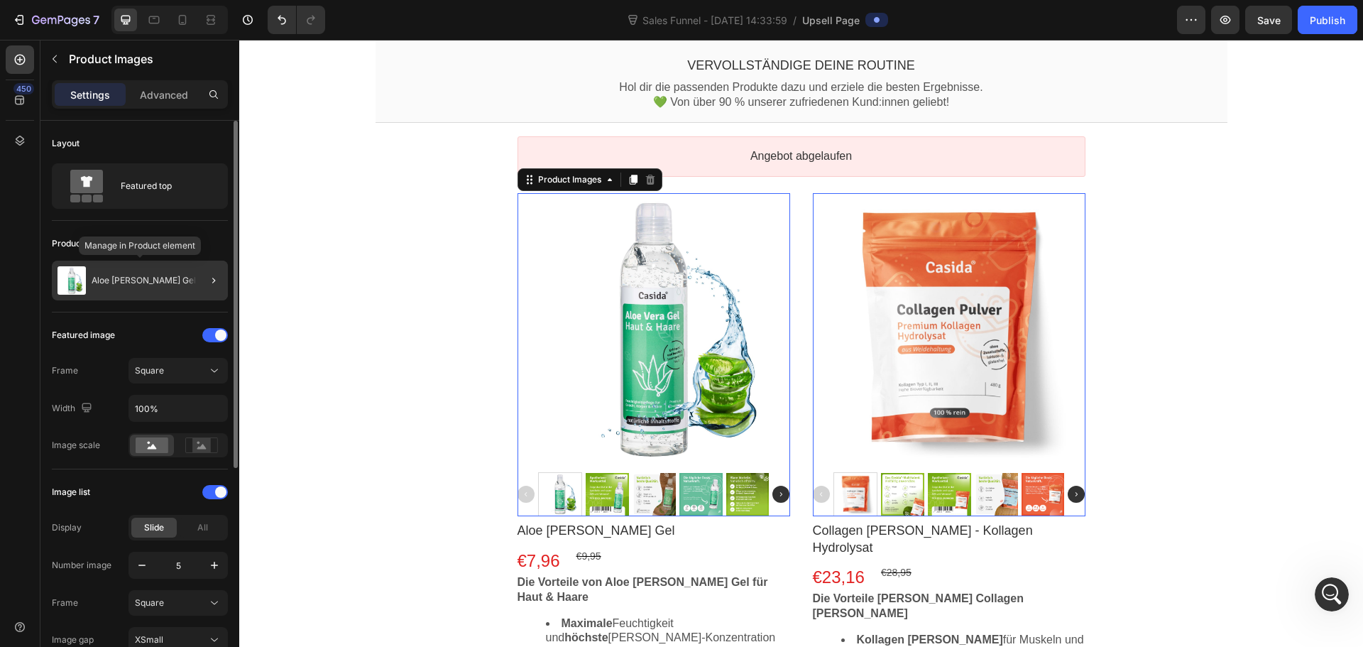
click at [180, 280] on div "Aloe [PERSON_NAME] Gel" at bounding box center [140, 281] width 176 height 40
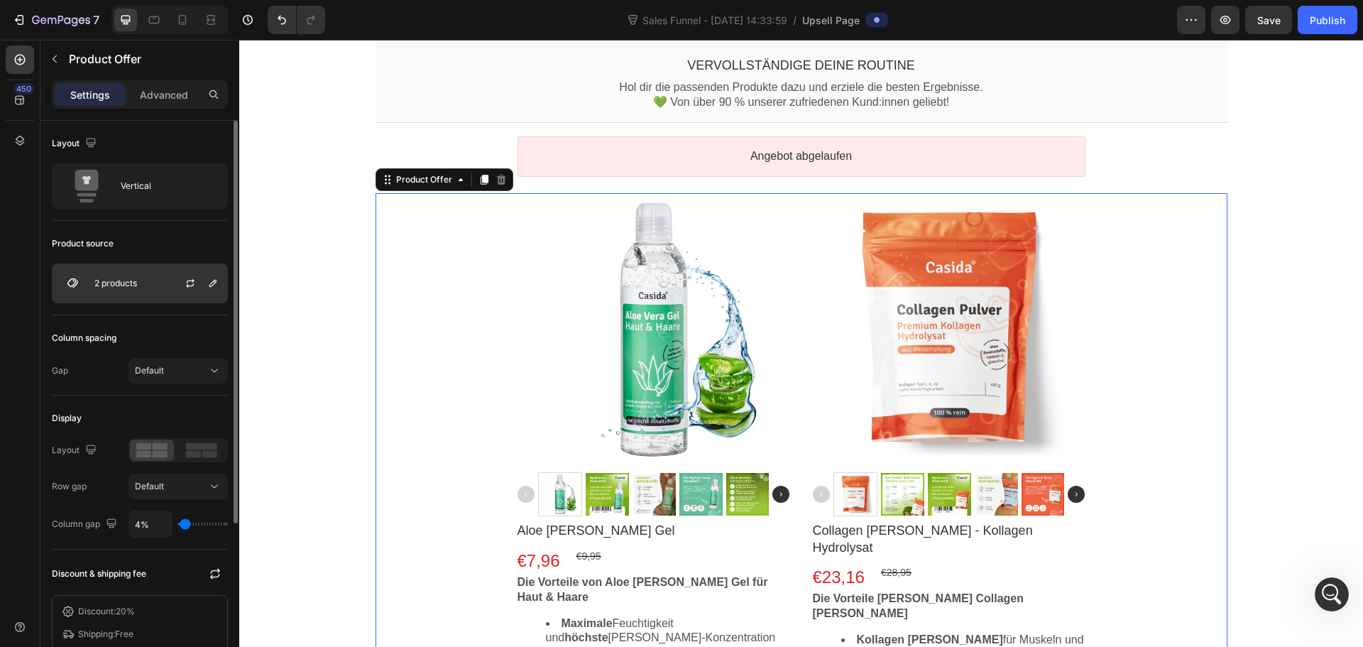
click at [136, 283] on p "2 products" at bounding box center [115, 283] width 43 height 10
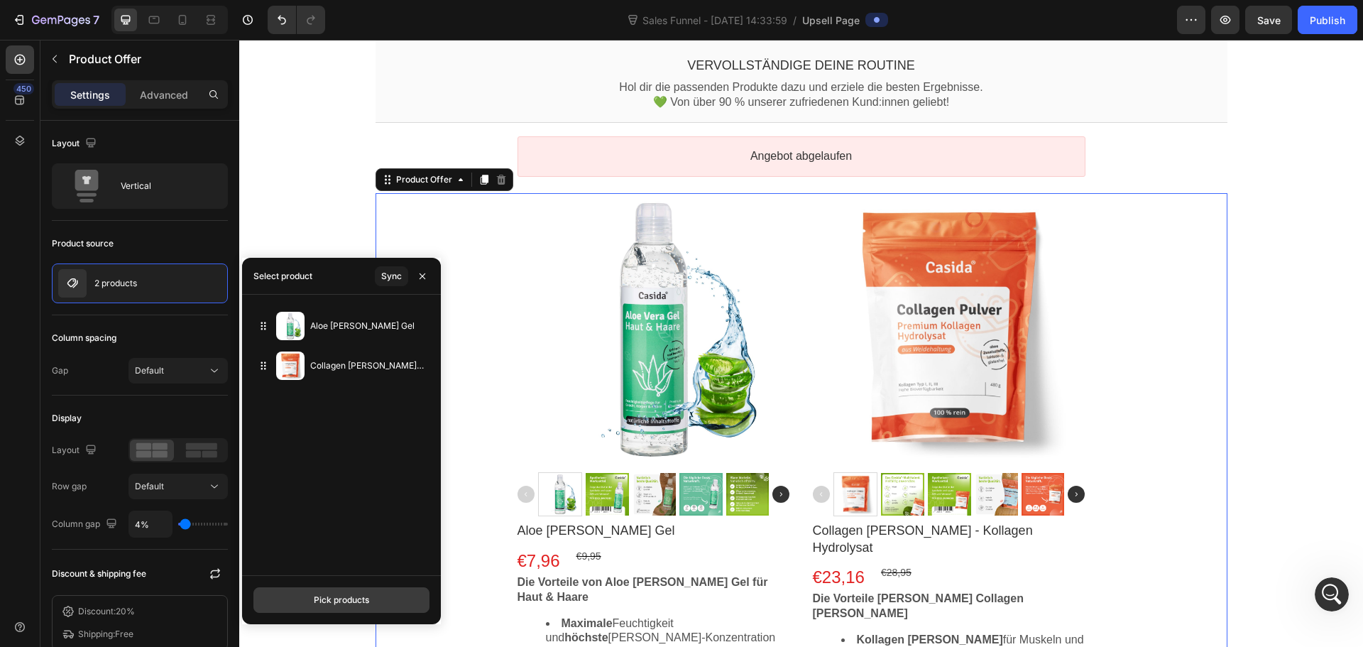
click at [329, 597] on div "Pick products" at bounding box center [341, 600] width 55 height 13
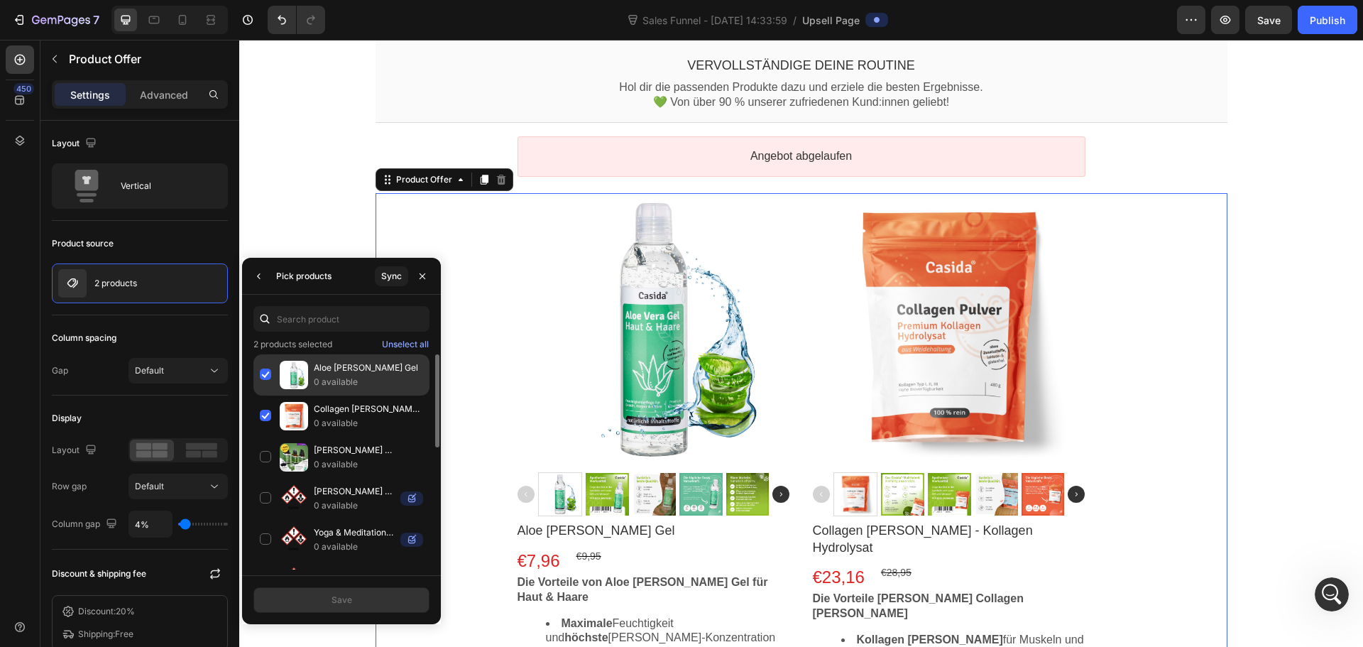
click at [268, 396] on div "Aloe [PERSON_NAME] Gel 0 available" at bounding box center [342, 416] width 176 height 41
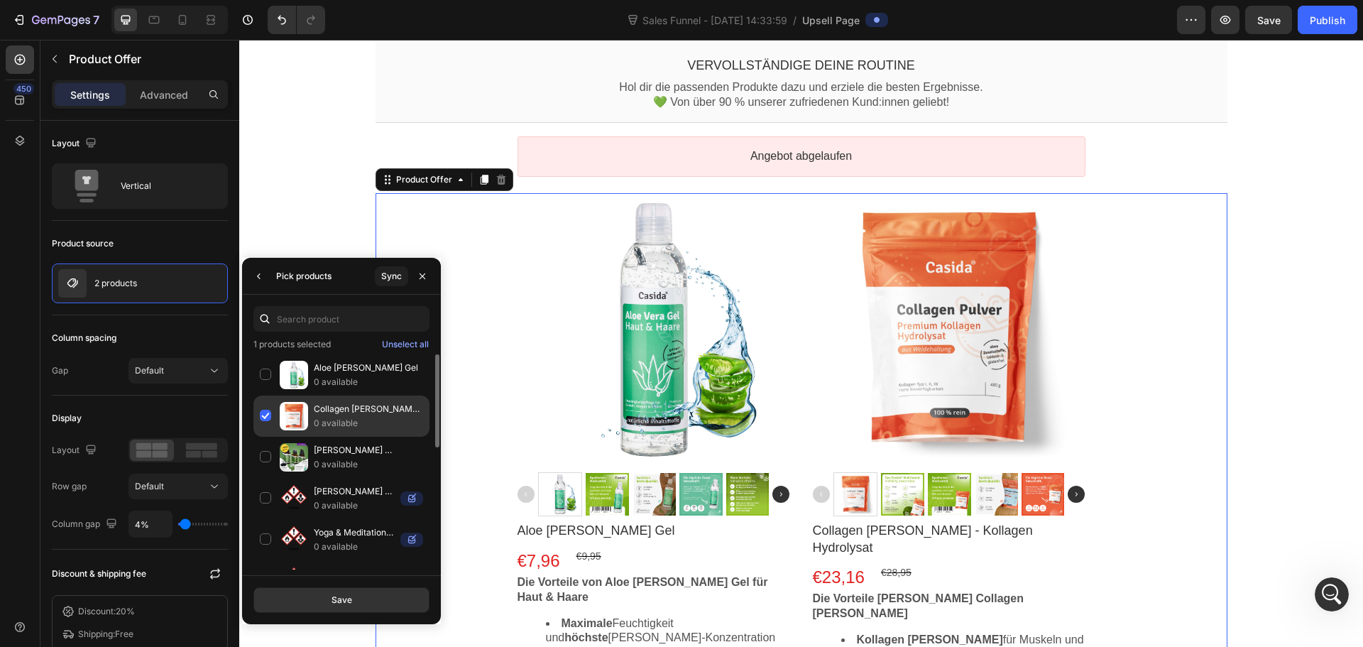
click at [266, 437] on div "Collagen [PERSON_NAME] - Kollagen Hydrolysat 0 available" at bounding box center [342, 457] width 176 height 41
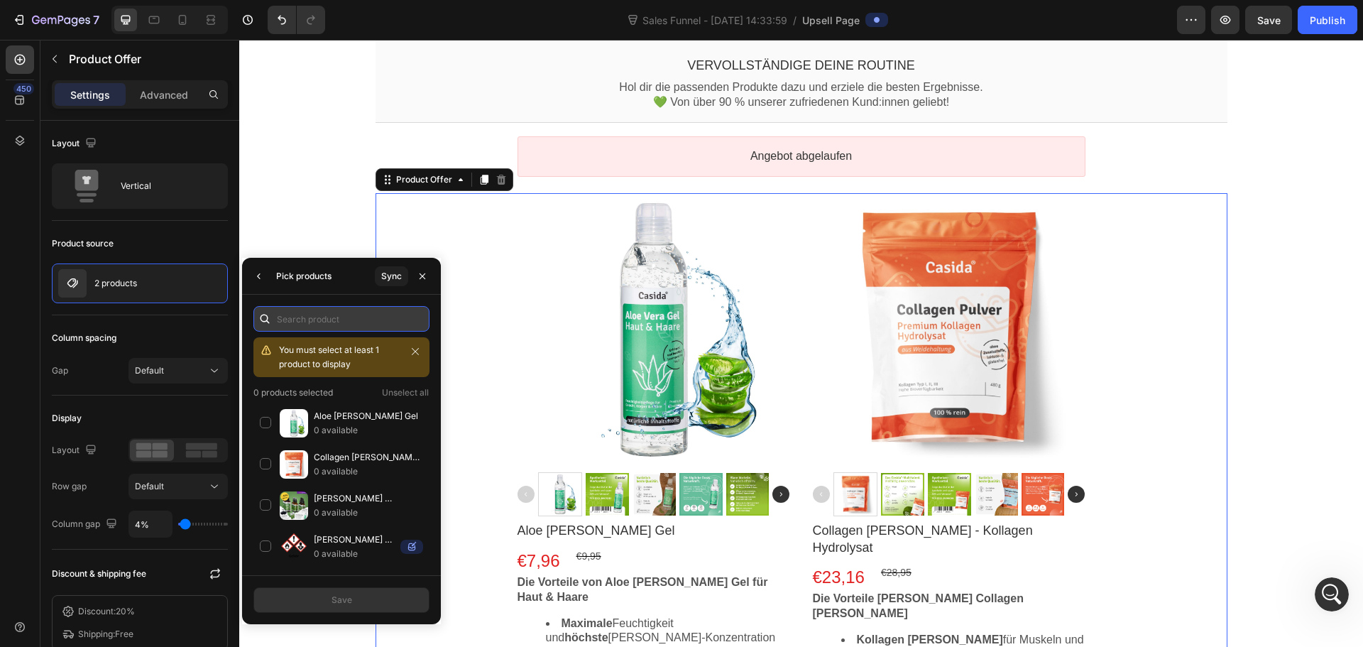
click at [310, 324] on input "text" at bounding box center [342, 319] width 176 height 26
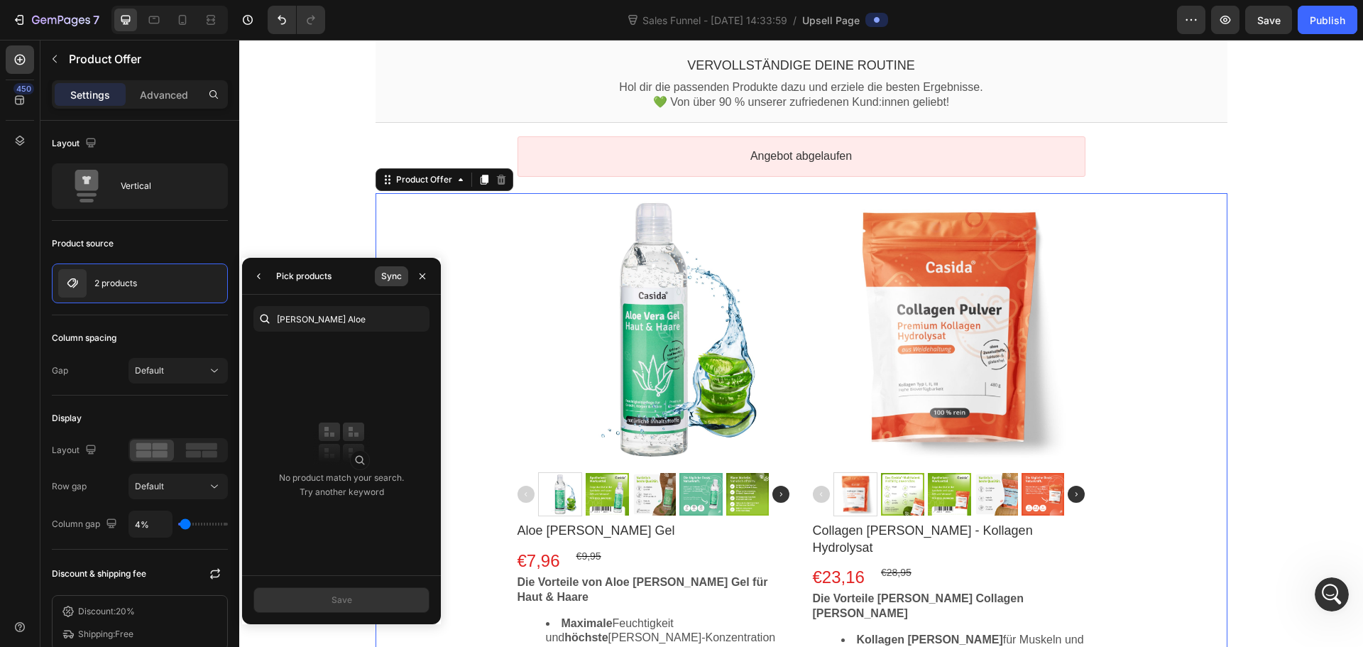
click at [385, 267] on button "Sync" at bounding box center [391, 276] width 33 height 20
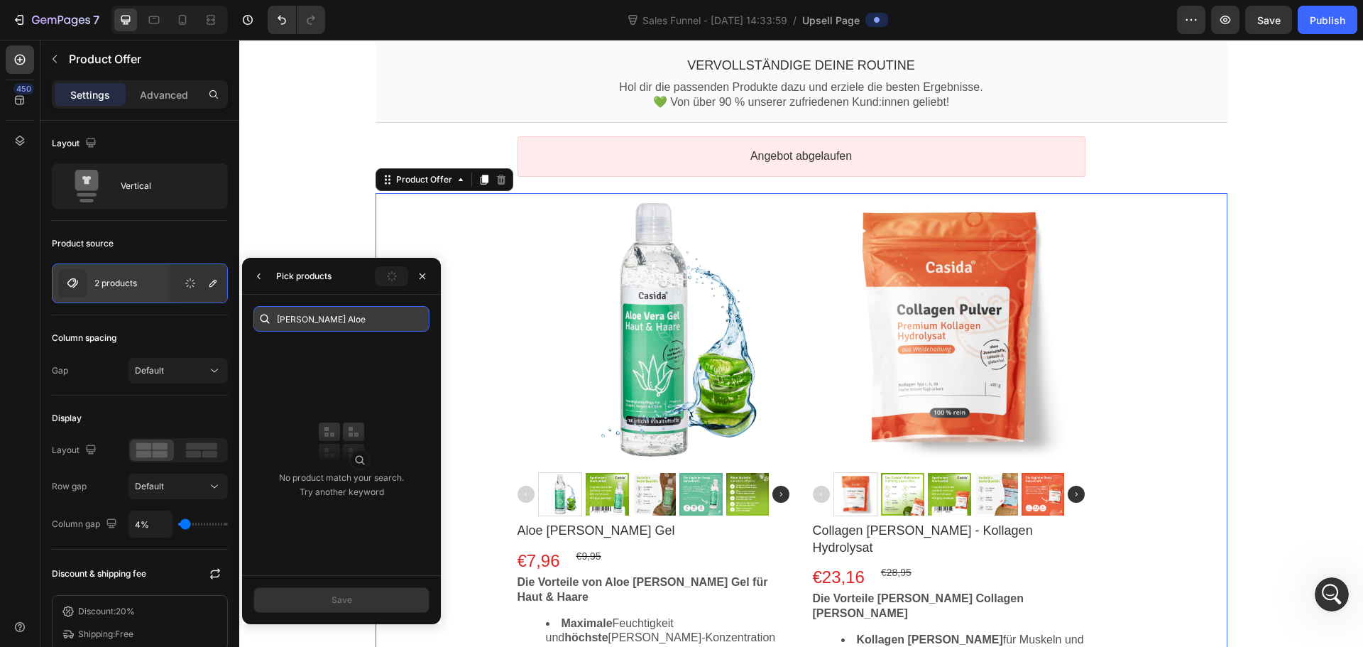
click at [386, 317] on input "[PERSON_NAME] Aloe" at bounding box center [342, 319] width 176 height 26
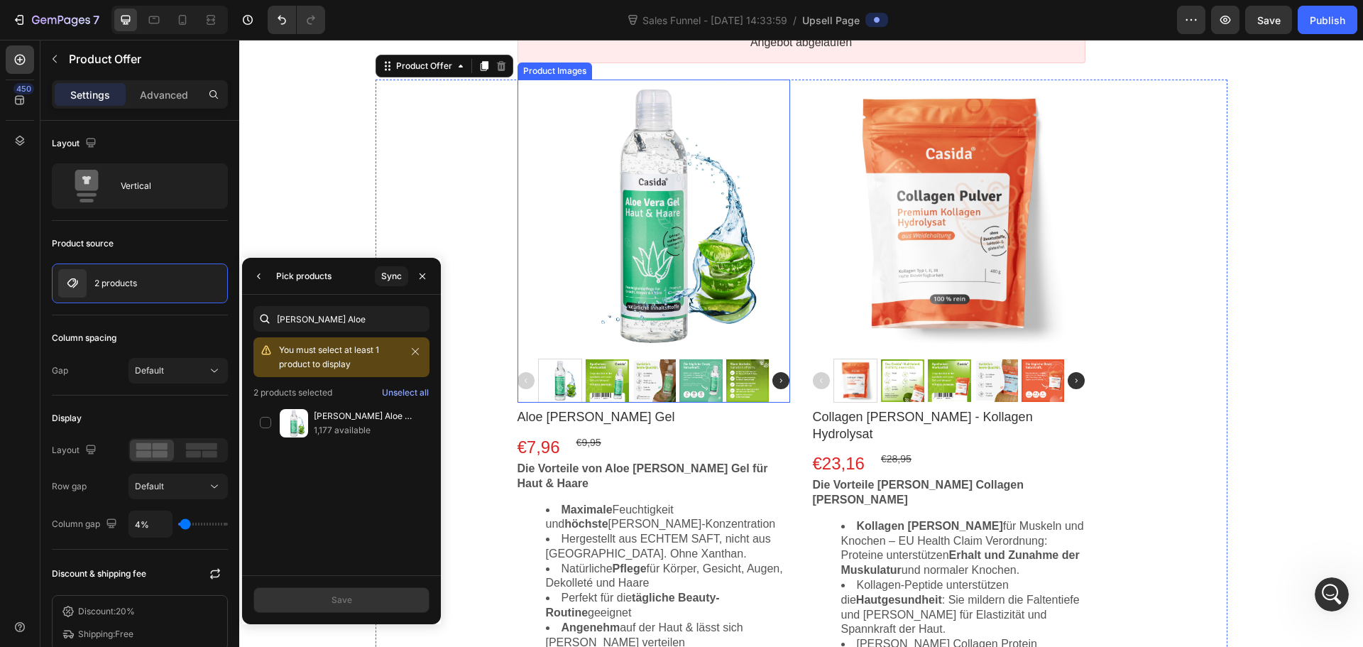
scroll to position [180, 0]
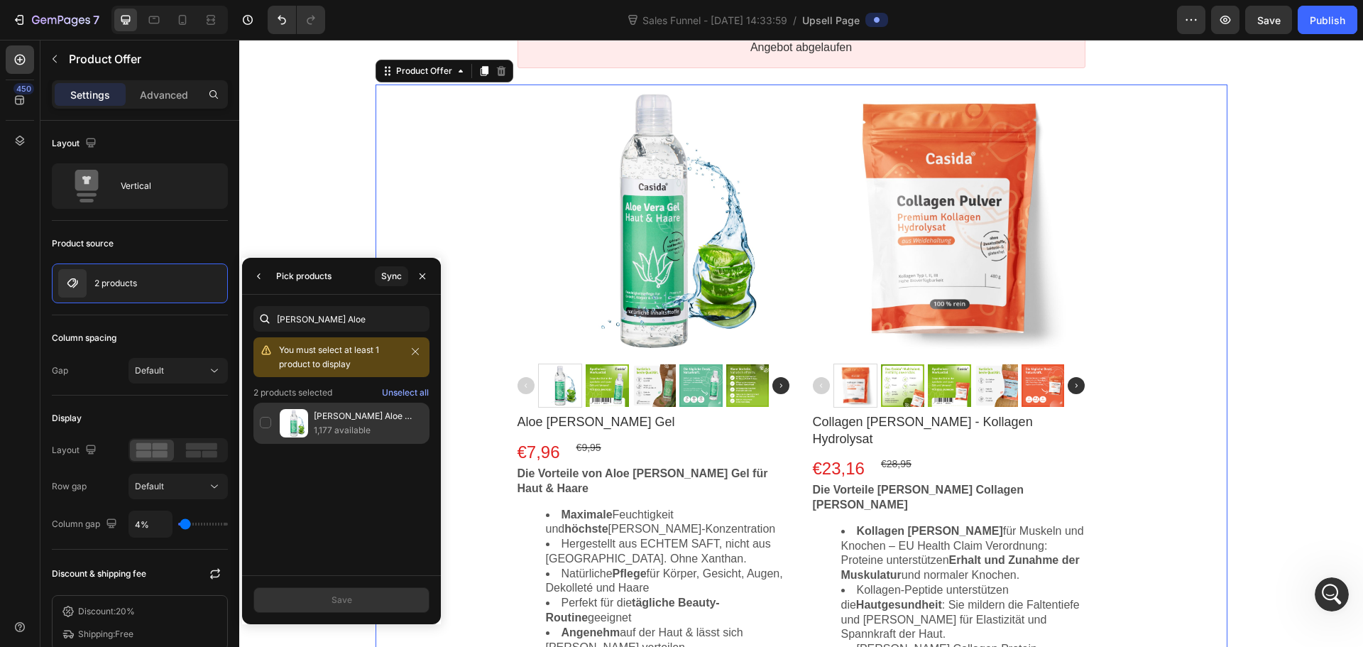
click at [318, 418] on p "[PERSON_NAME] Aloe [PERSON_NAME] Gel" at bounding box center [368, 416] width 109 height 14
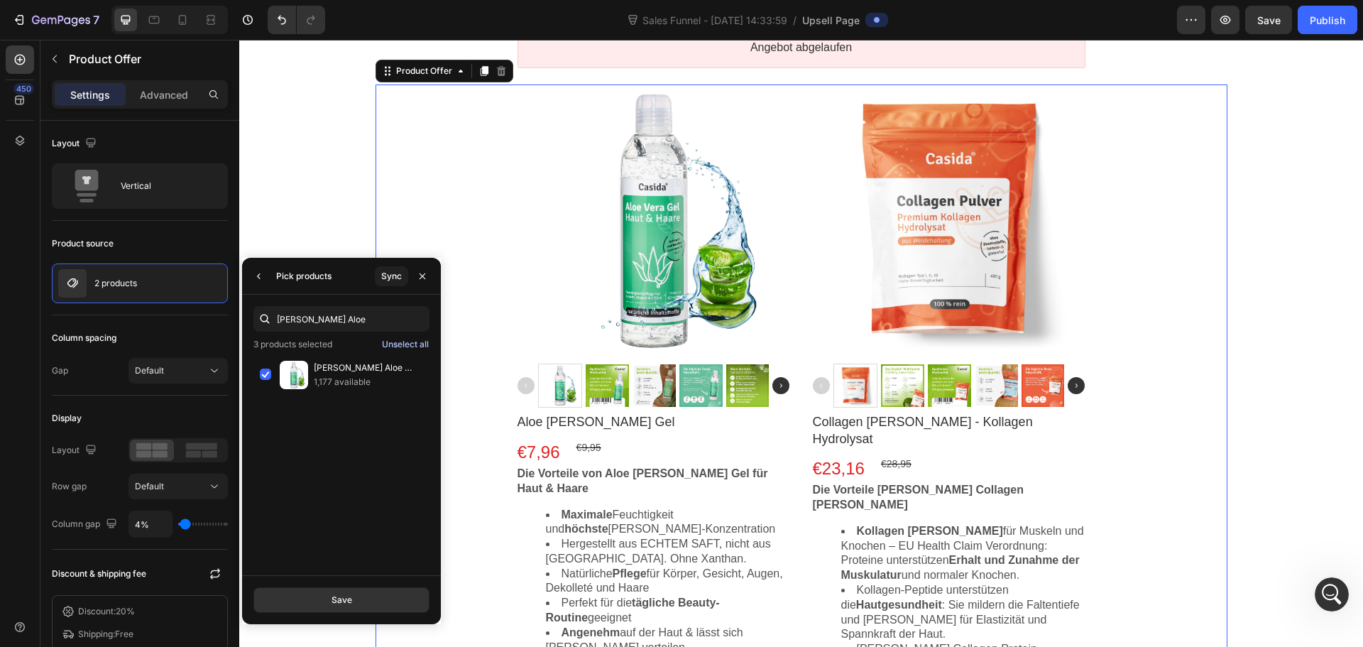
click at [405, 345] on div "Unselect all" at bounding box center [405, 344] width 47 height 13
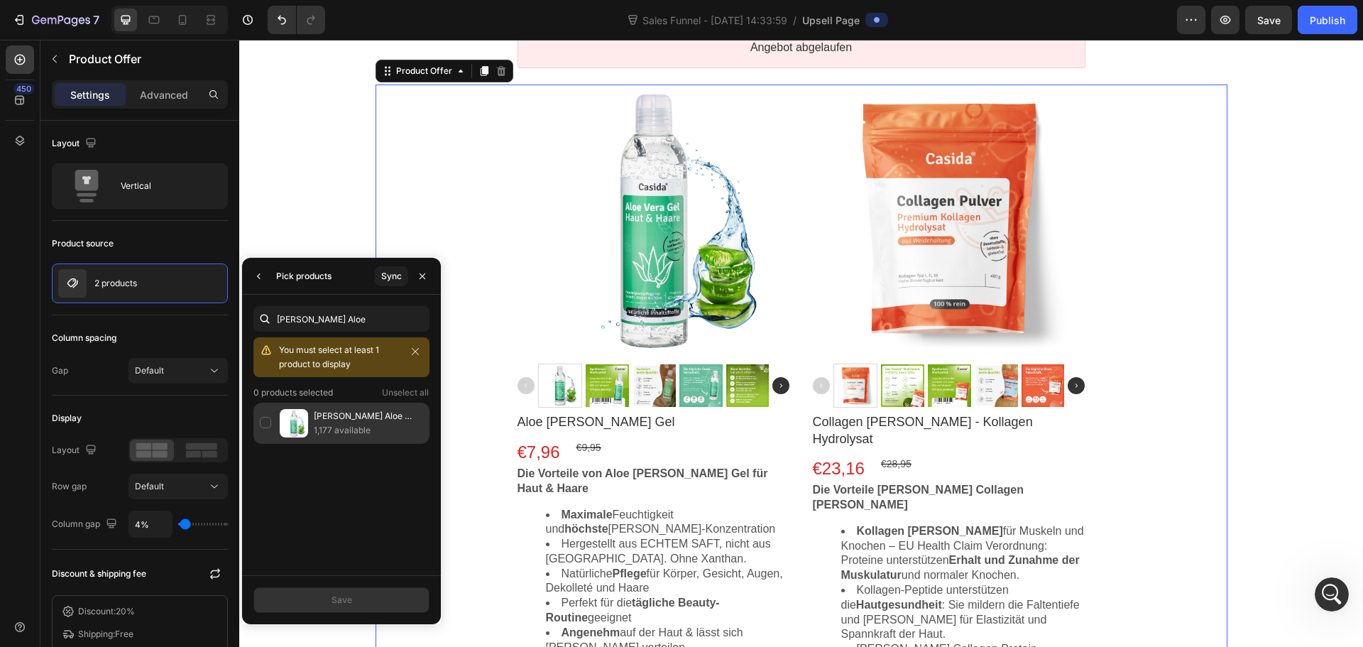
click at [299, 418] on img at bounding box center [294, 423] width 28 height 28
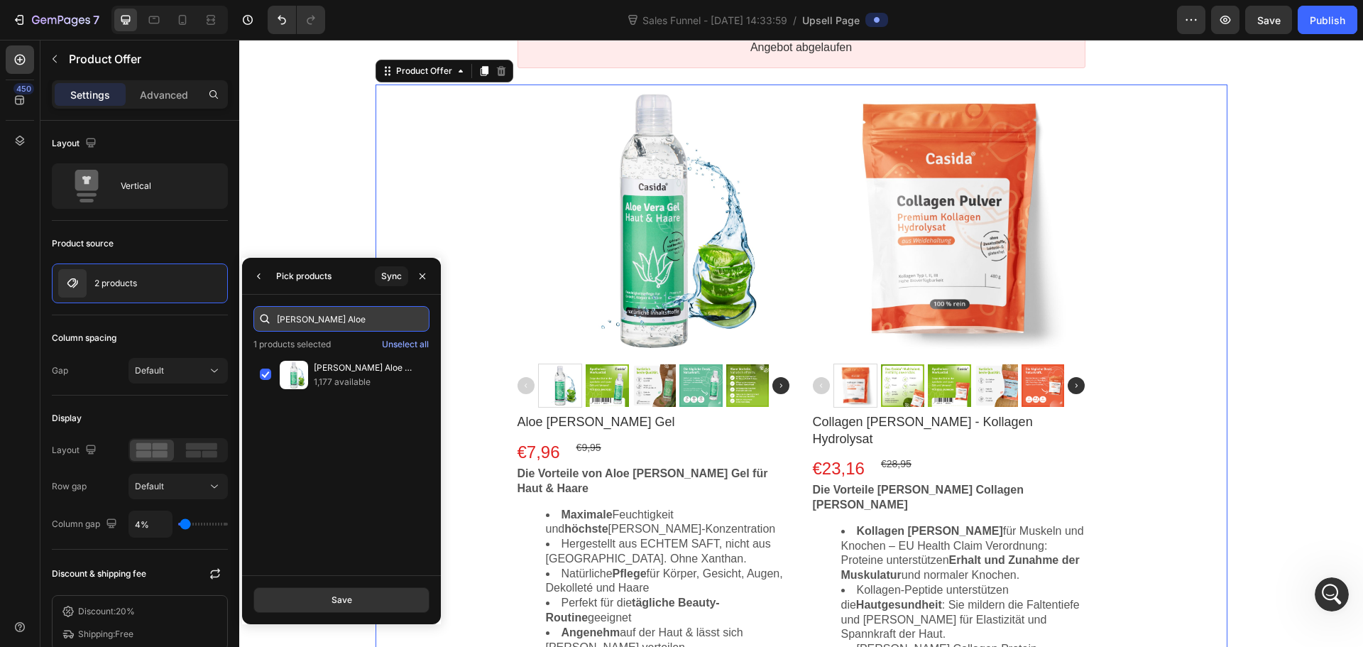
click at [338, 322] on input "[PERSON_NAME] Aloe" at bounding box center [342, 319] width 176 height 26
type input "[PERSON_NAME] Coll"
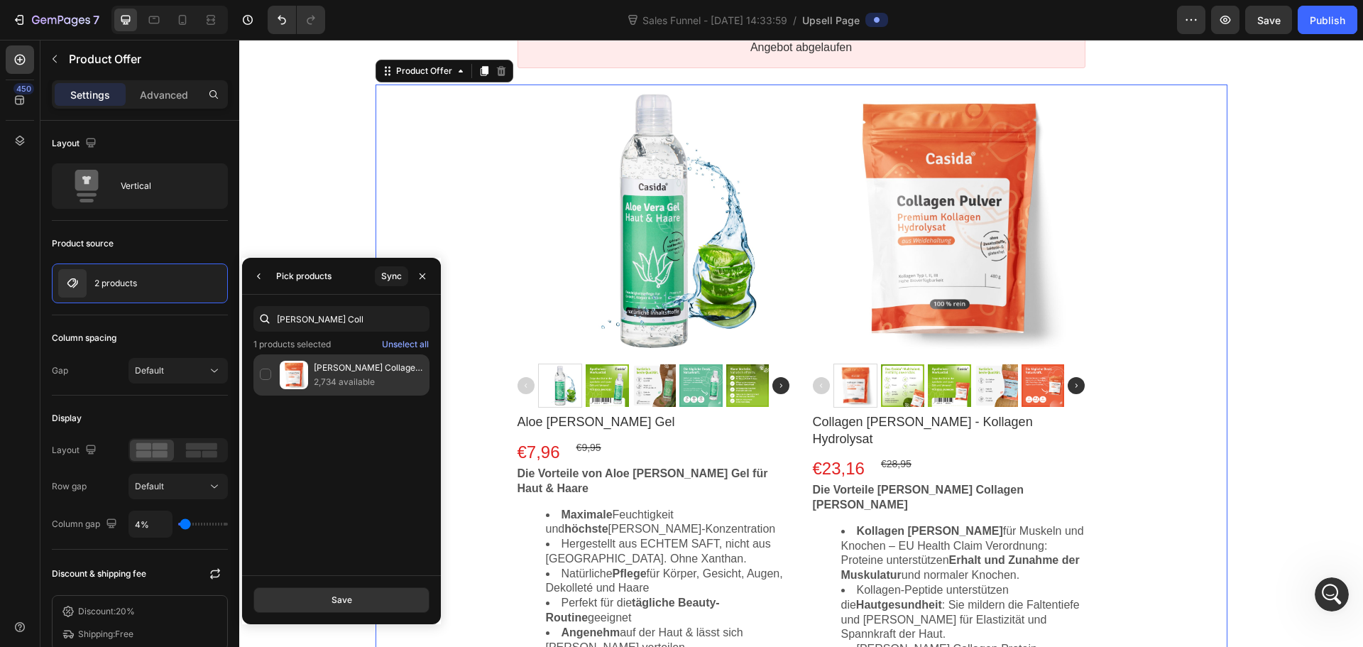
click at [331, 388] on p "2,734 available" at bounding box center [368, 382] width 109 height 14
click at [310, 594] on button "Save" at bounding box center [342, 600] width 176 height 26
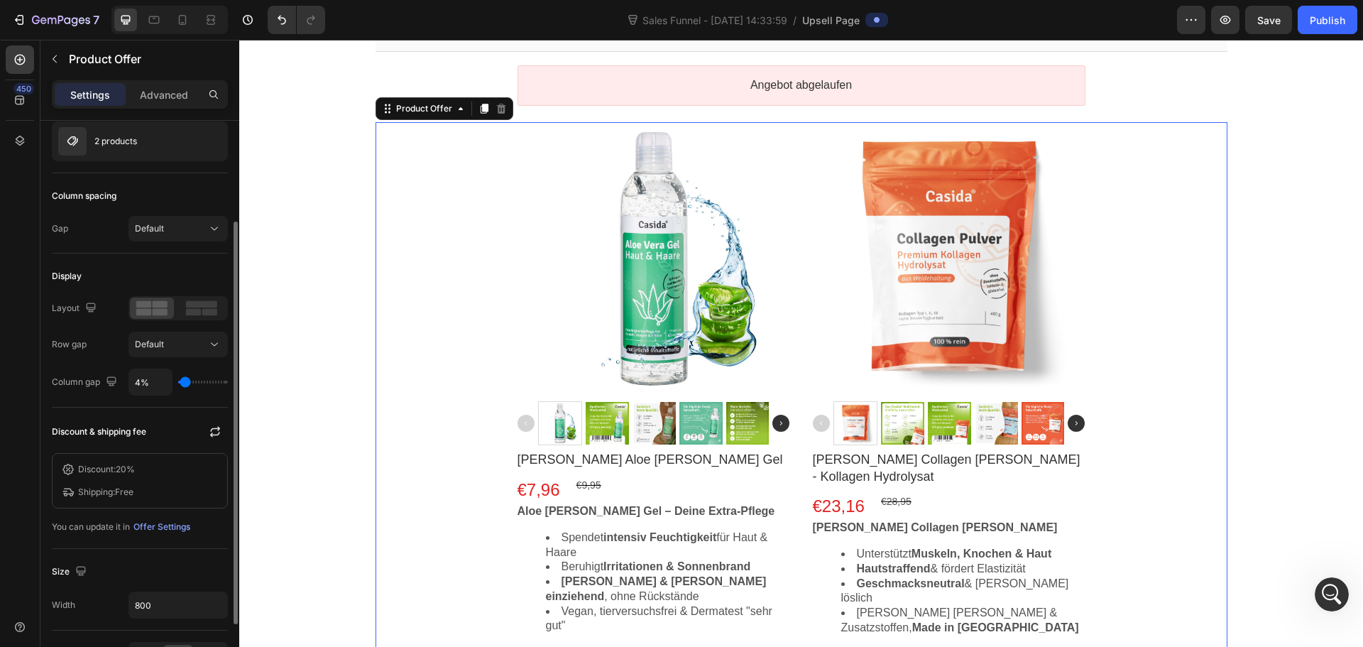
scroll to position [231, 0]
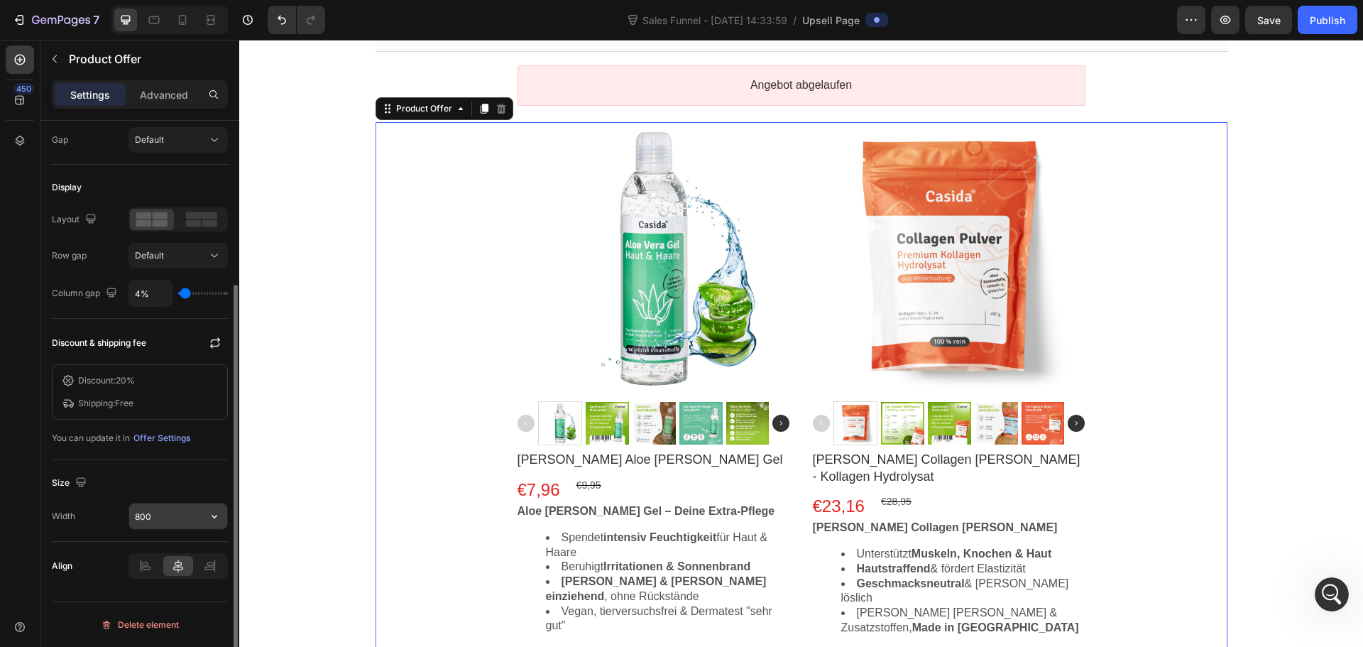
click at [175, 513] on input "800" at bounding box center [178, 516] width 98 height 26
click at [173, 518] on input "800" at bounding box center [178, 516] width 98 height 26
click at [166, 516] on input "800" at bounding box center [178, 516] width 98 height 26
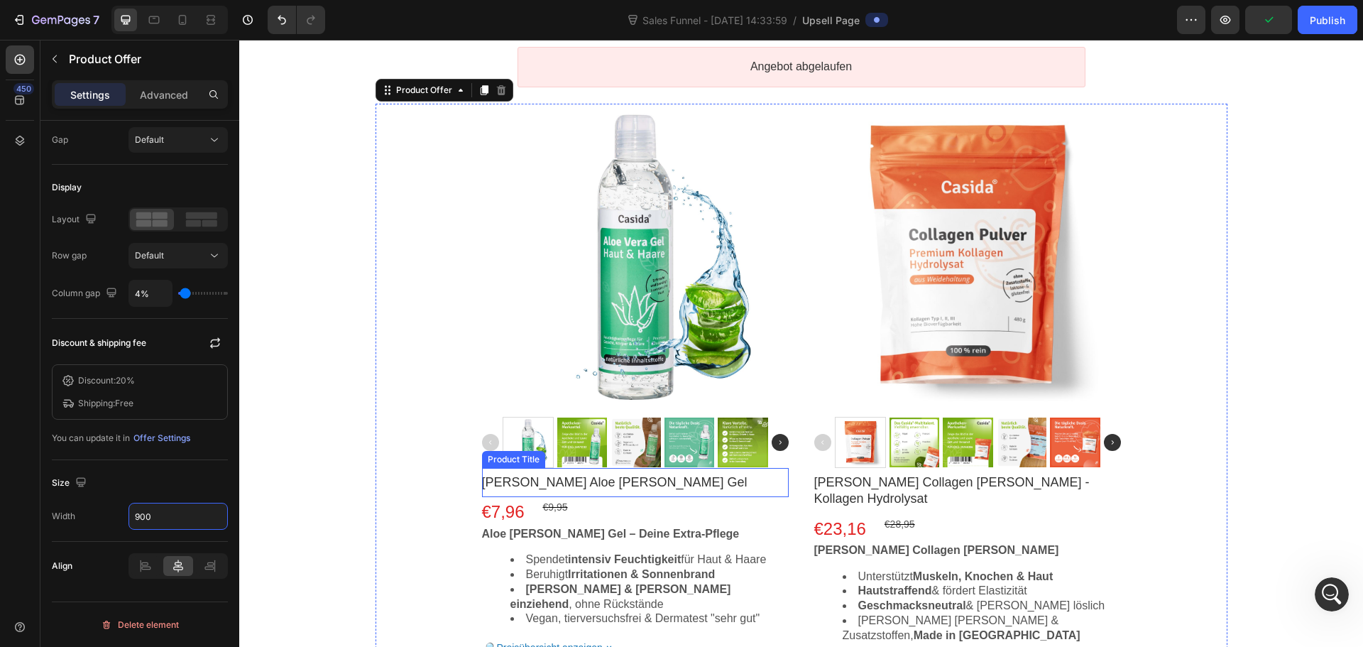
scroll to position [284, 0]
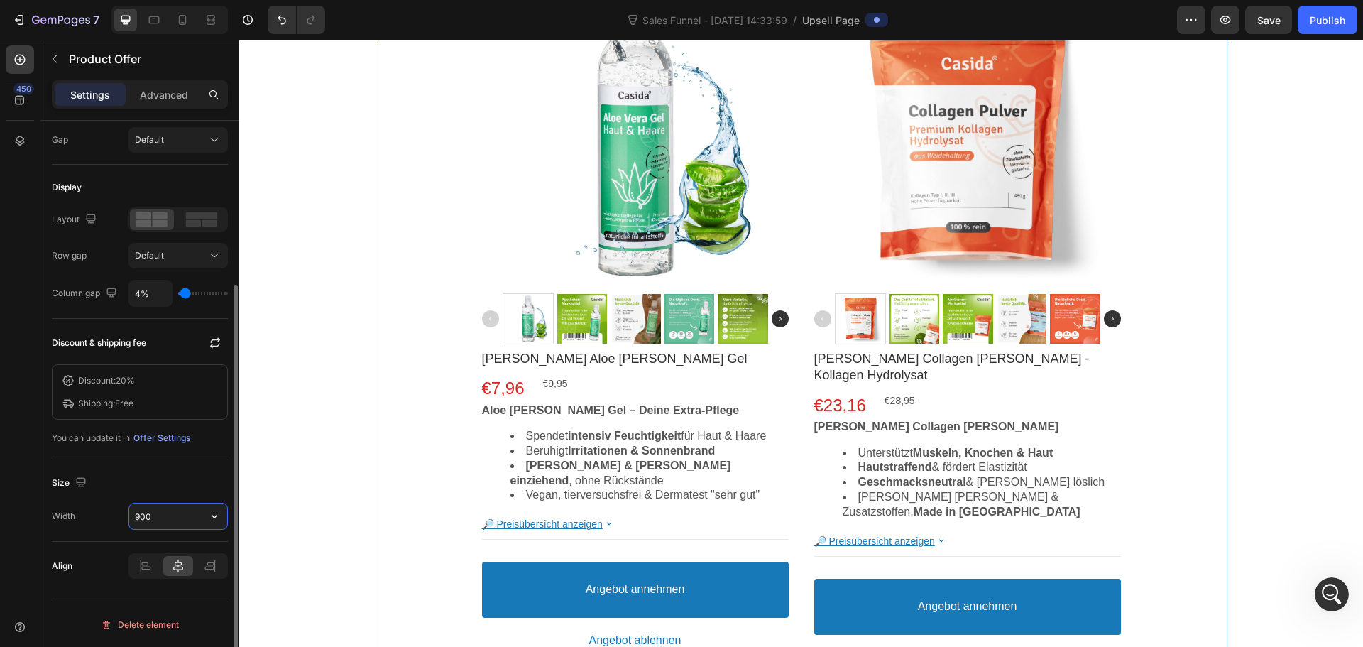
type input "900"
click at [181, 486] on div "Size" at bounding box center [140, 483] width 176 height 23
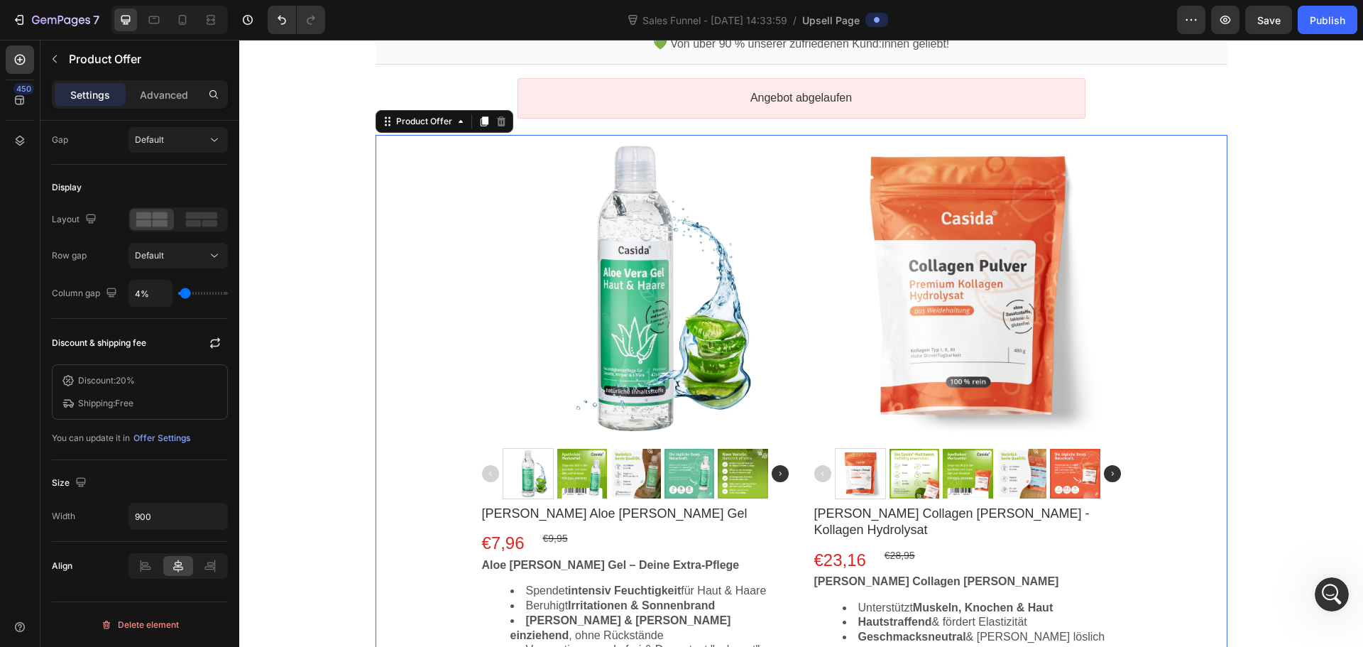
scroll to position [0, 0]
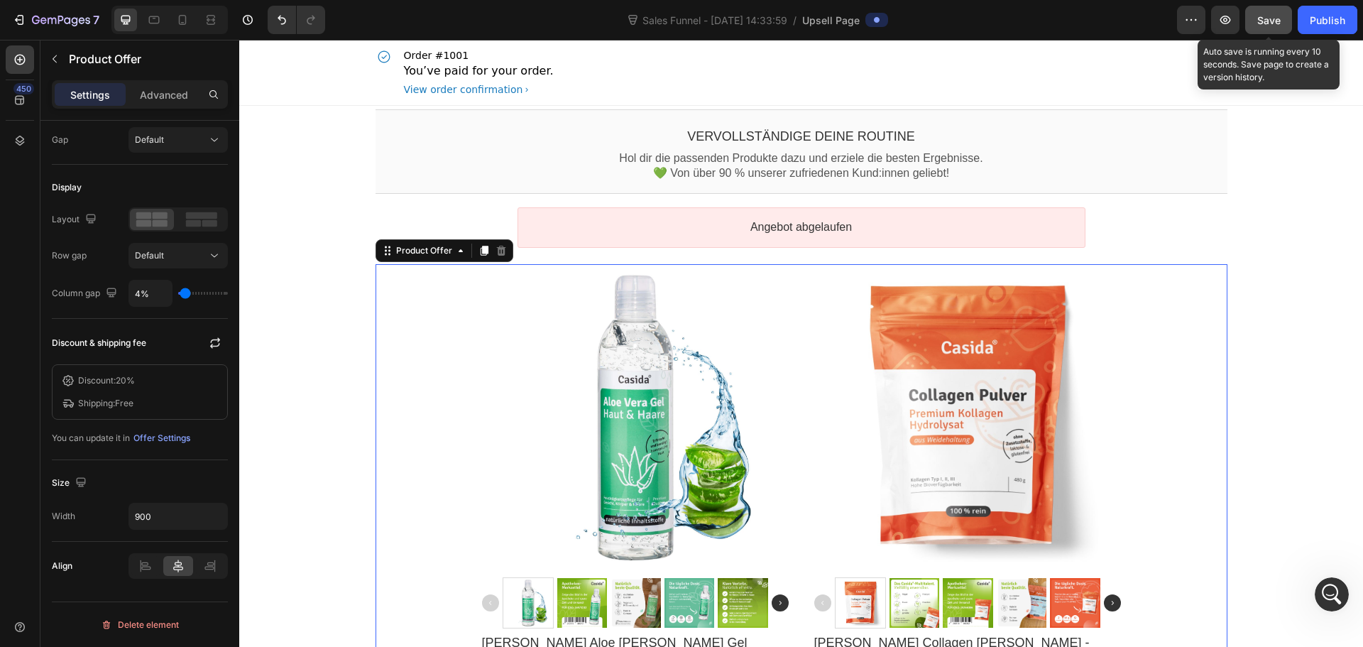
click at [1281, 26] on span "Save" at bounding box center [1269, 20] width 23 height 12
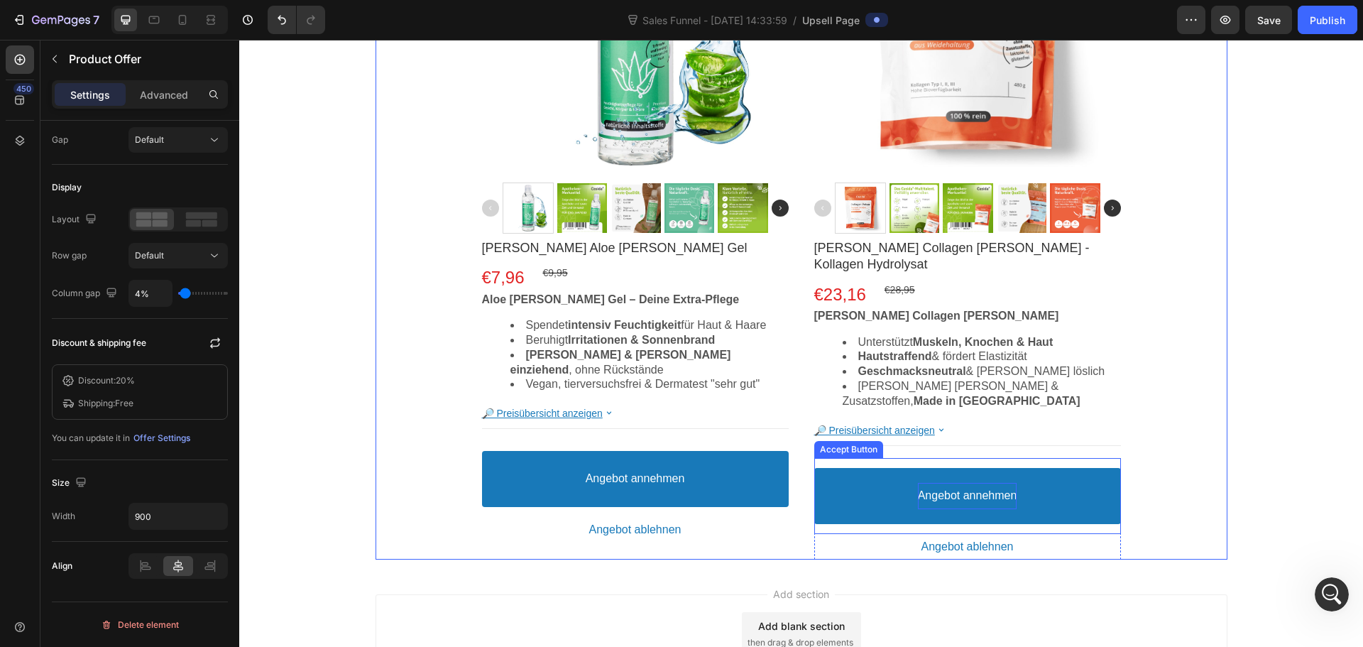
scroll to position [426, 0]
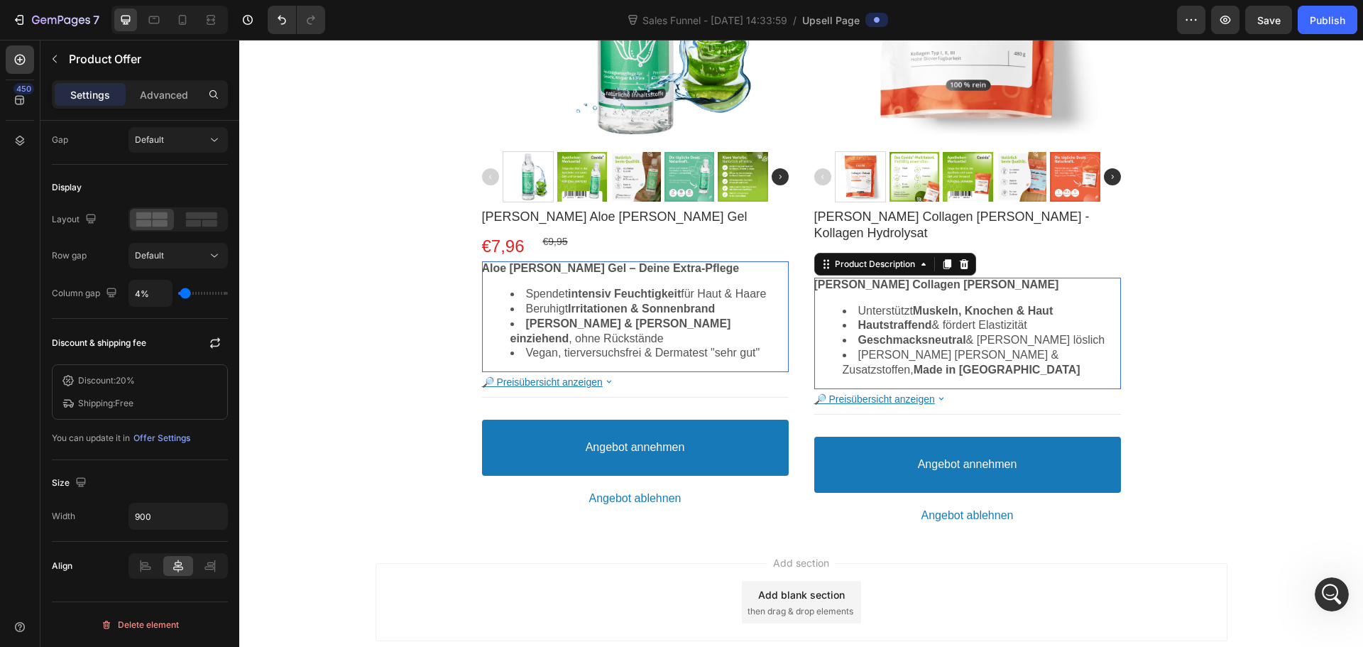
click at [715, 312] on strong "Hautstraffend" at bounding box center [641, 308] width 147 height 12
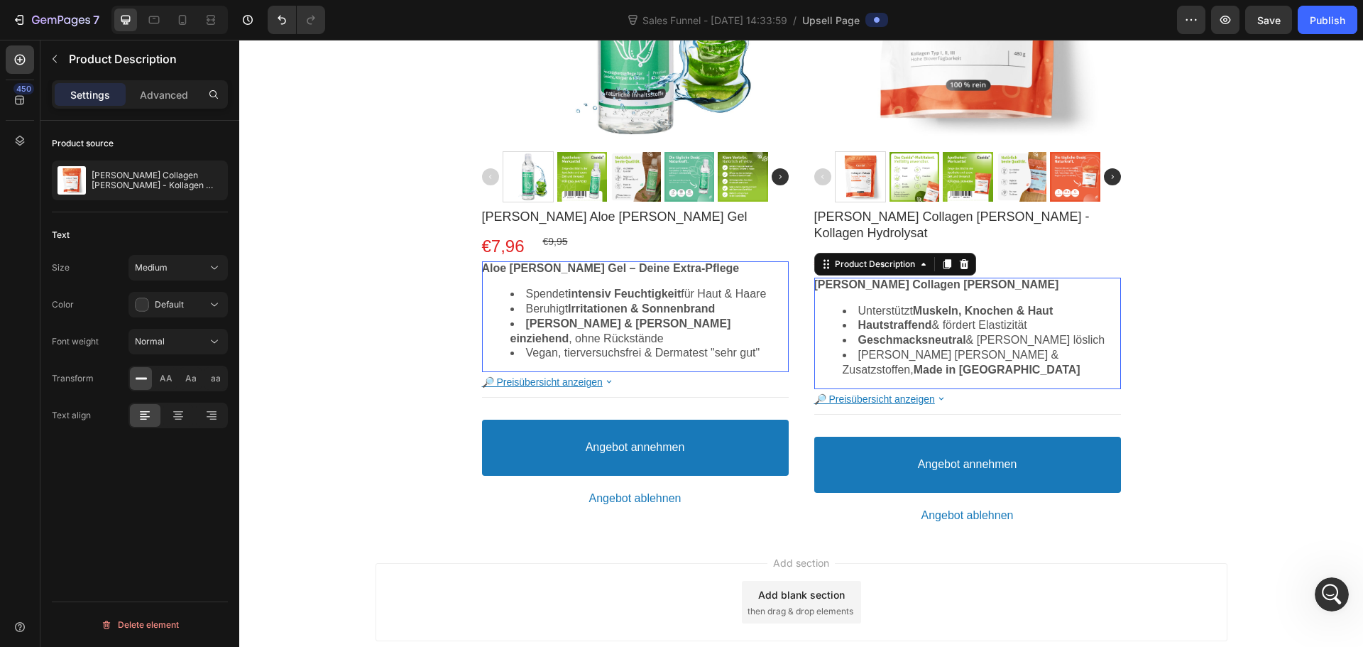
click at [731, 317] on strong "Geschmacksneutral" at bounding box center [621, 330] width 221 height 27
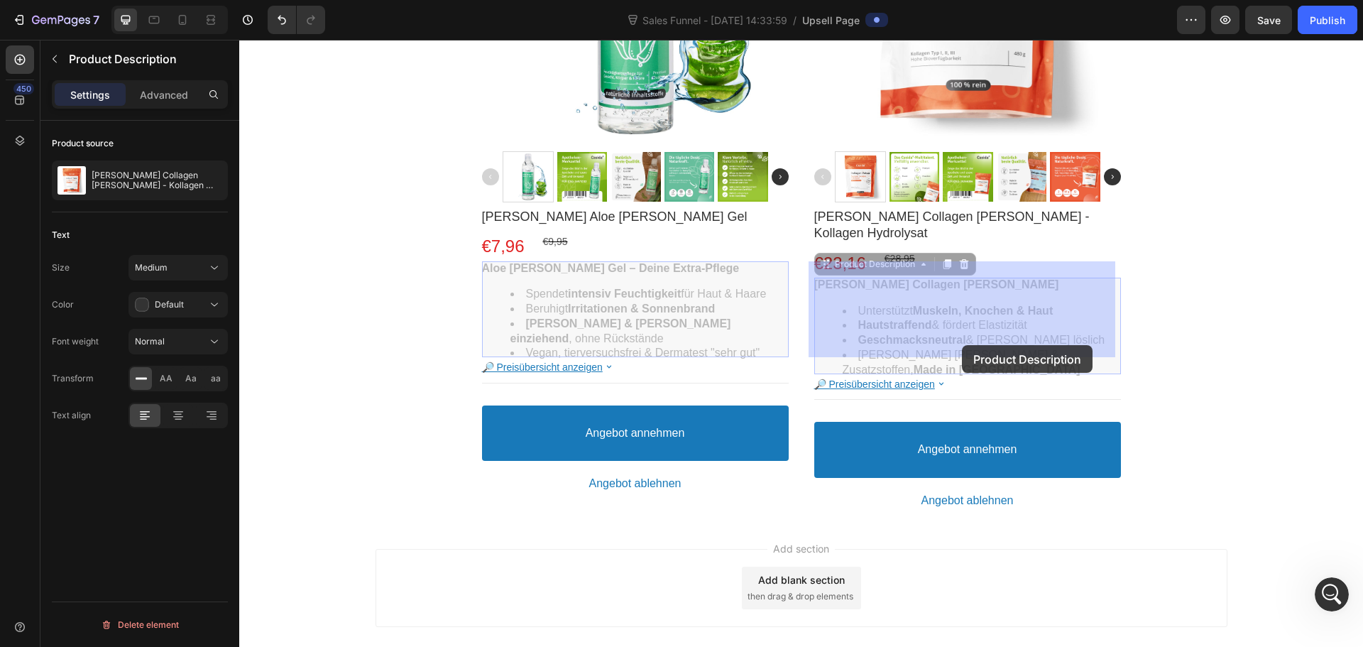
drag, startPoint x: 898, startPoint y: 329, endPoint x: 963, endPoint y: 342, distance: 66.0
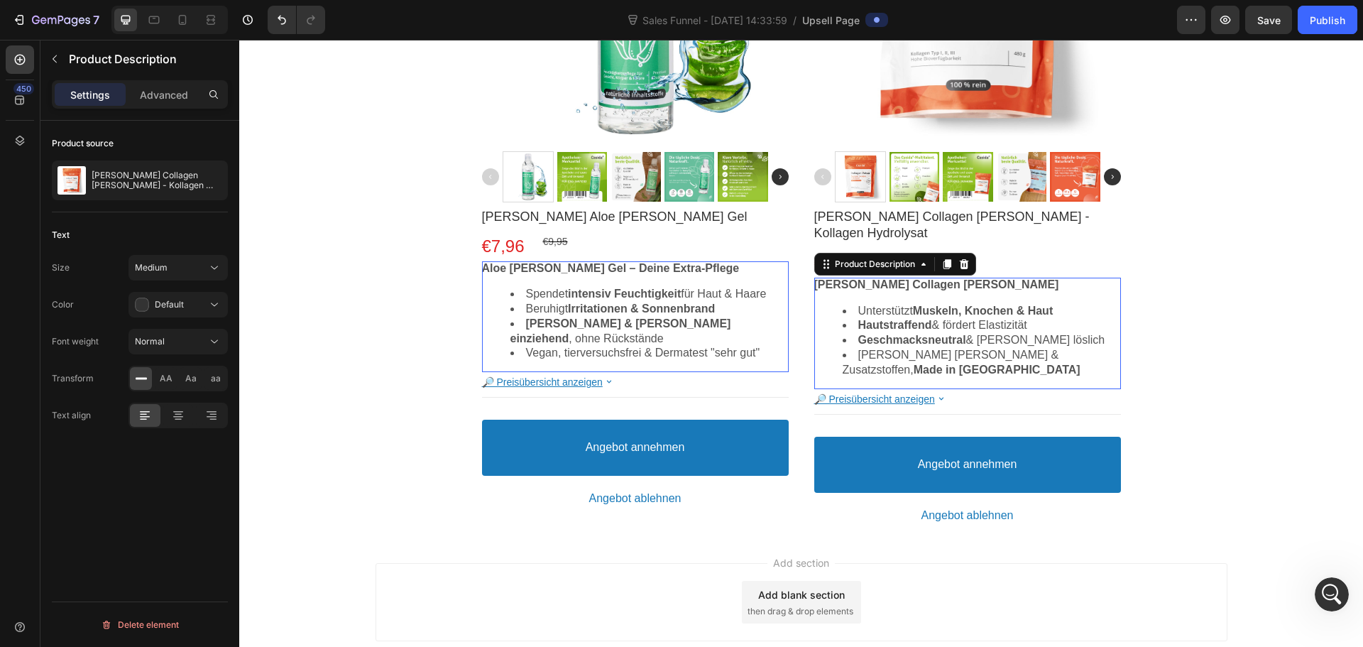
click at [789, 346] on li "[PERSON_NAME] [PERSON_NAME] & Zusatzstoffen, Made in [GEOGRAPHIC_DATA]" at bounding box center [650, 353] width 278 height 15
click at [1014, 535] on div "Add section Add blank section then drag & drop elements" at bounding box center [801, 605] width 1124 height 141
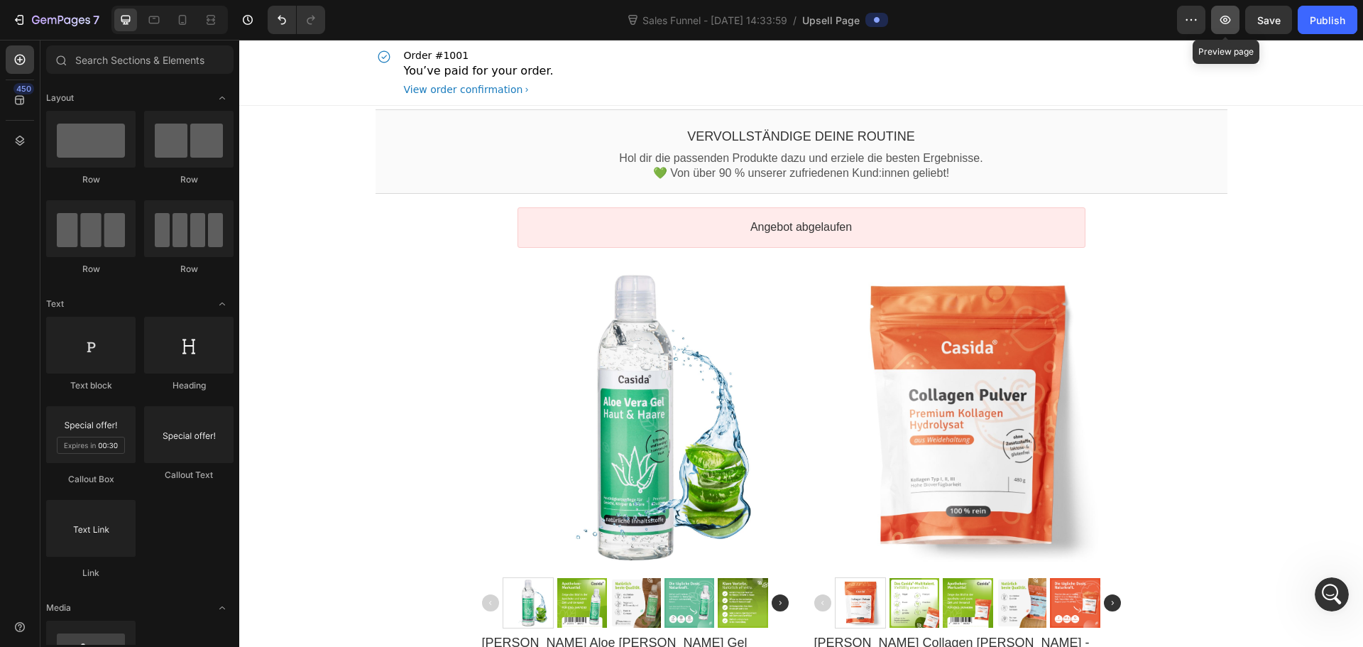
click at [1233, 14] on button "button" at bounding box center [1225, 20] width 28 height 28
click at [1277, 17] on span "Save" at bounding box center [1269, 20] width 23 height 12
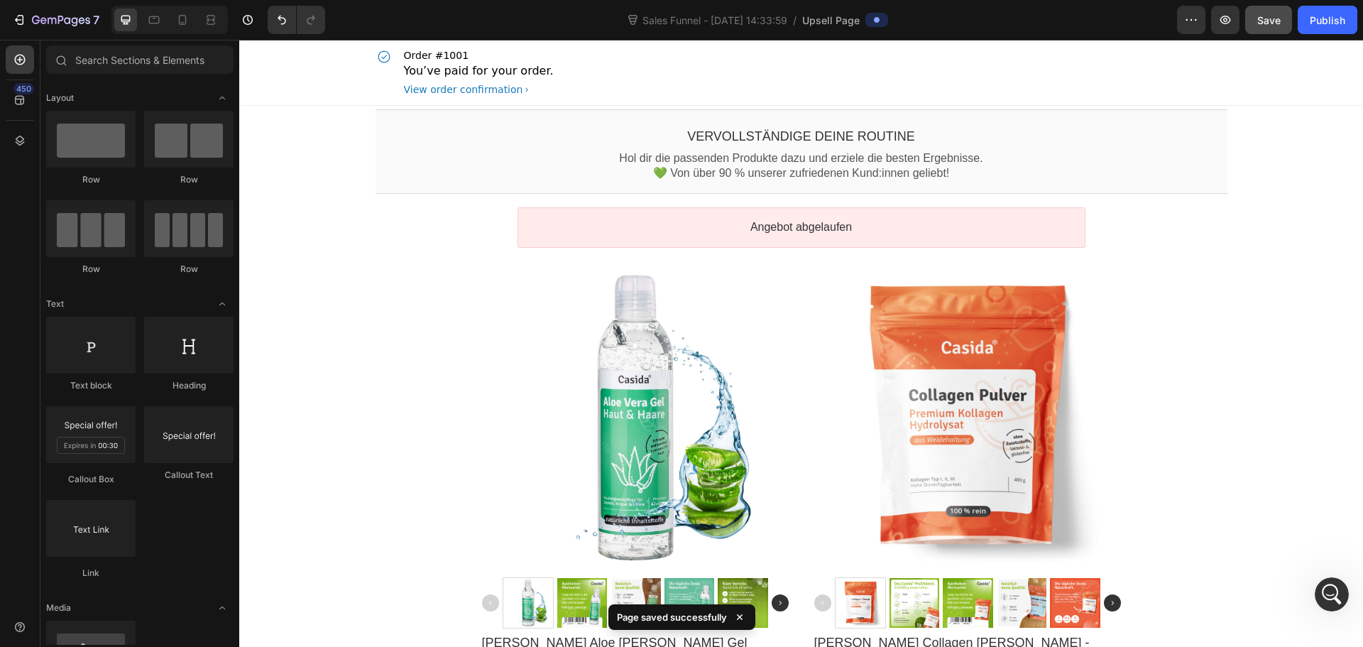
click at [1242, 29] on div "Preview Save Publish" at bounding box center [1267, 20] width 180 height 28
click at [1231, 24] on icon "button" at bounding box center [1226, 20] width 14 height 14
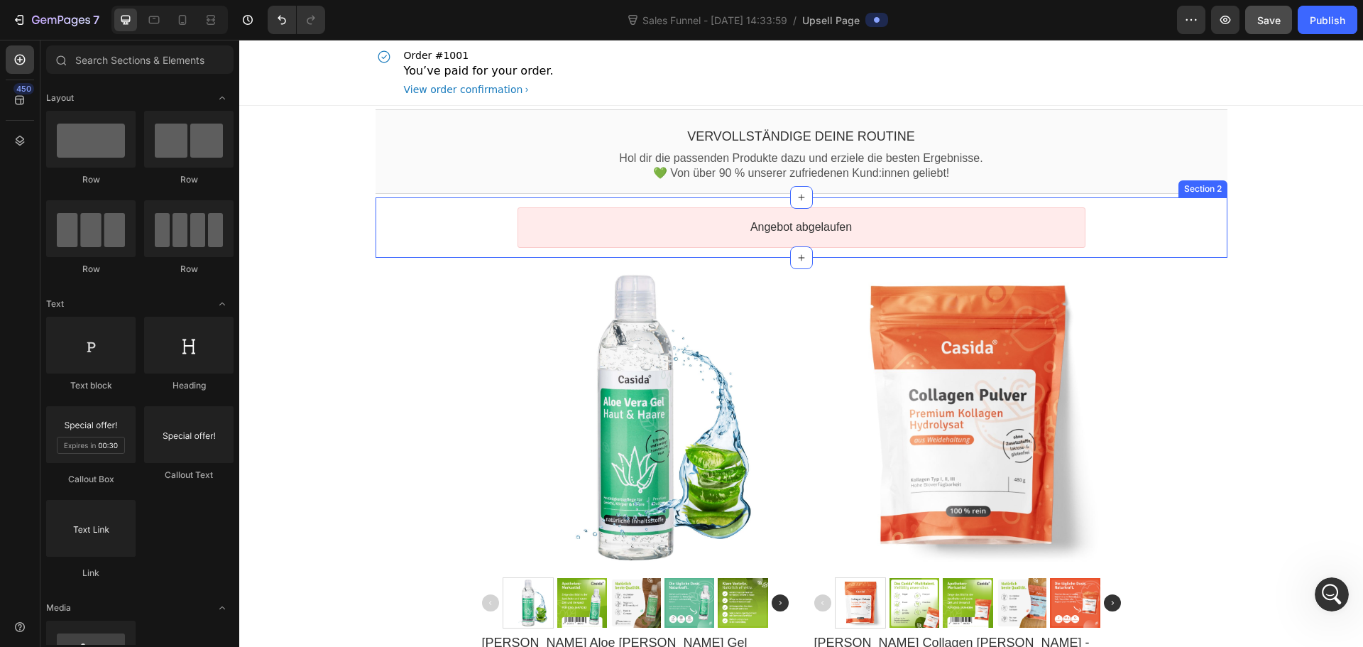
click at [666, 369] on div at bounding box center [635, 417] width 307 height 307
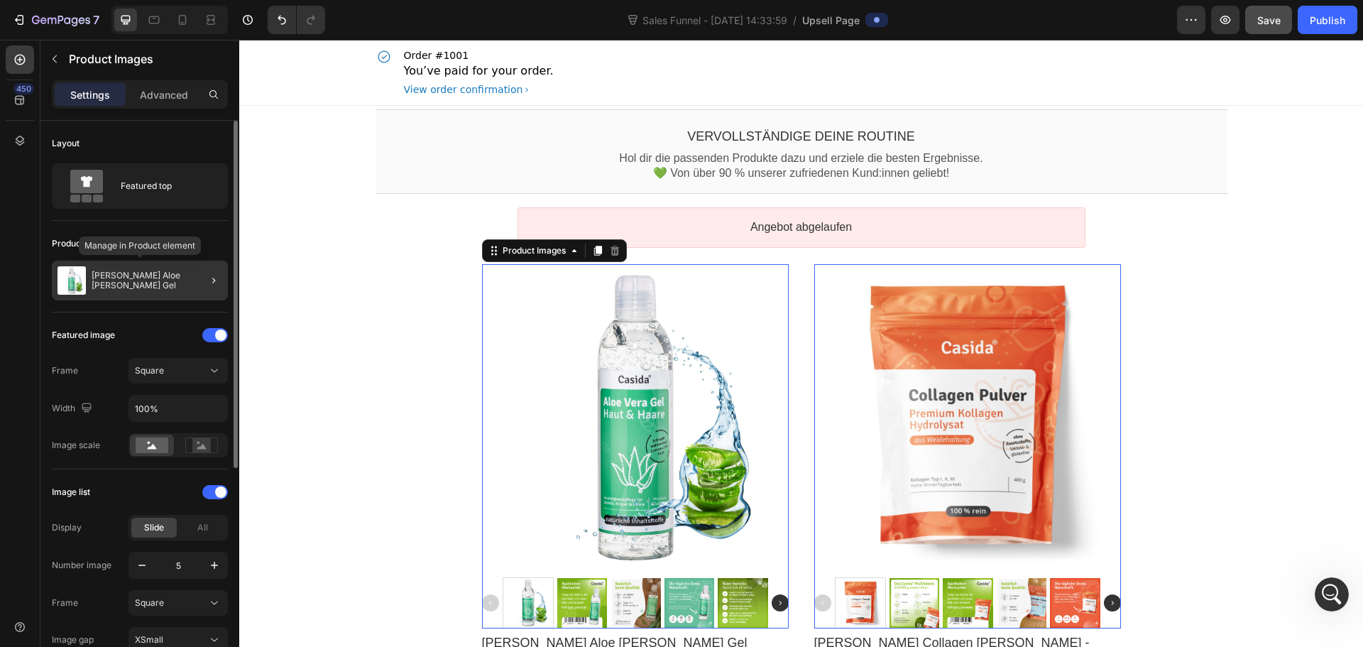
click at [156, 290] on div "[PERSON_NAME] Aloe [PERSON_NAME] Gel" at bounding box center [140, 281] width 176 height 40
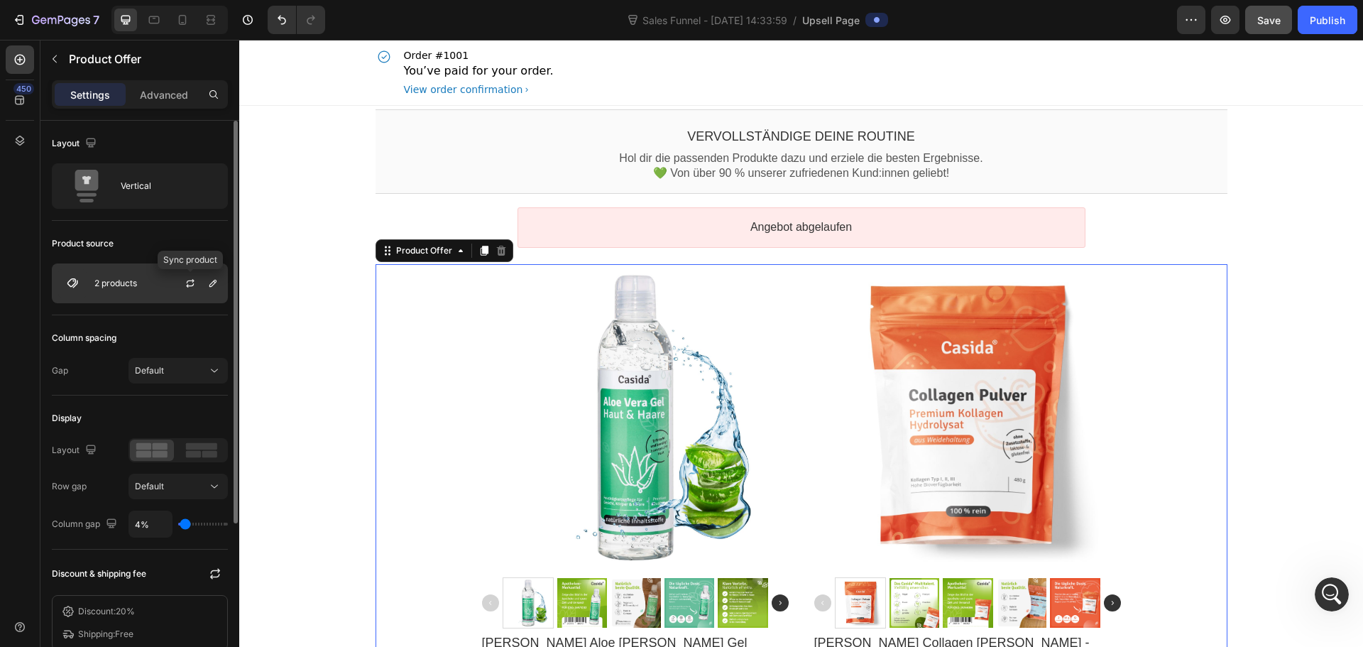
click at [151, 285] on div "2 products" at bounding box center [140, 283] width 176 height 40
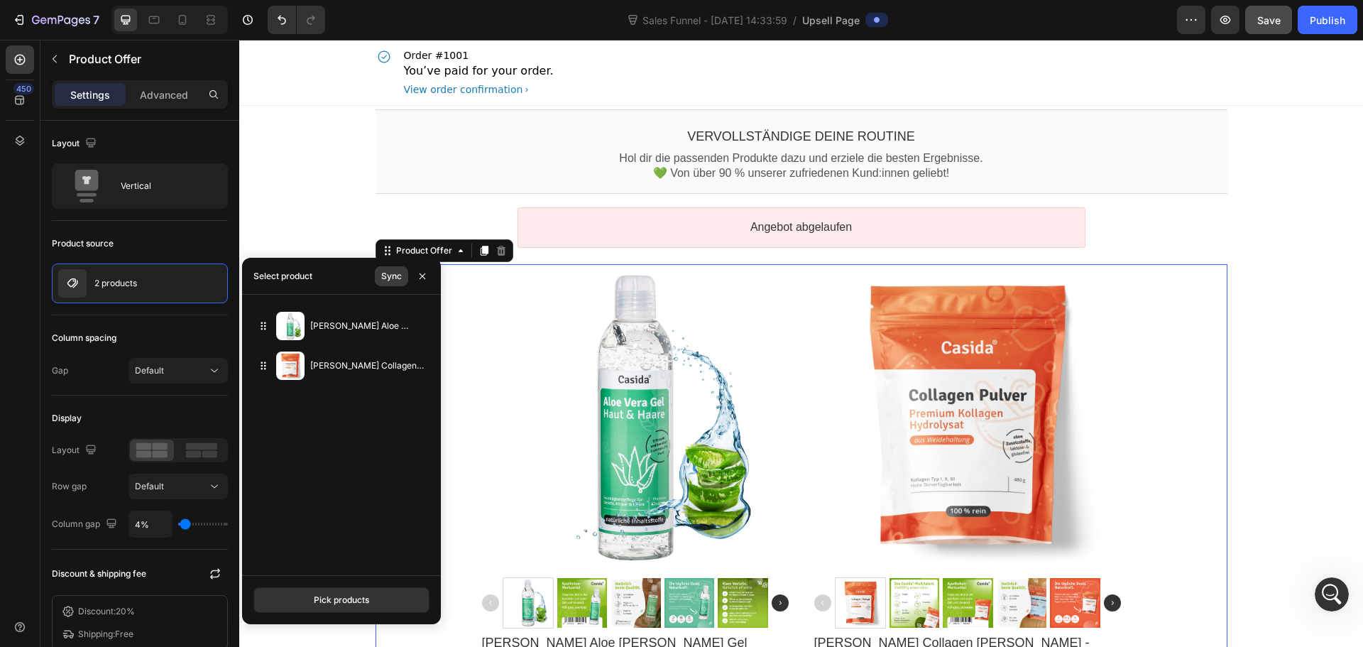
click at [399, 270] on div "Sync" at bounding box center [391, 276] width 21 height 13
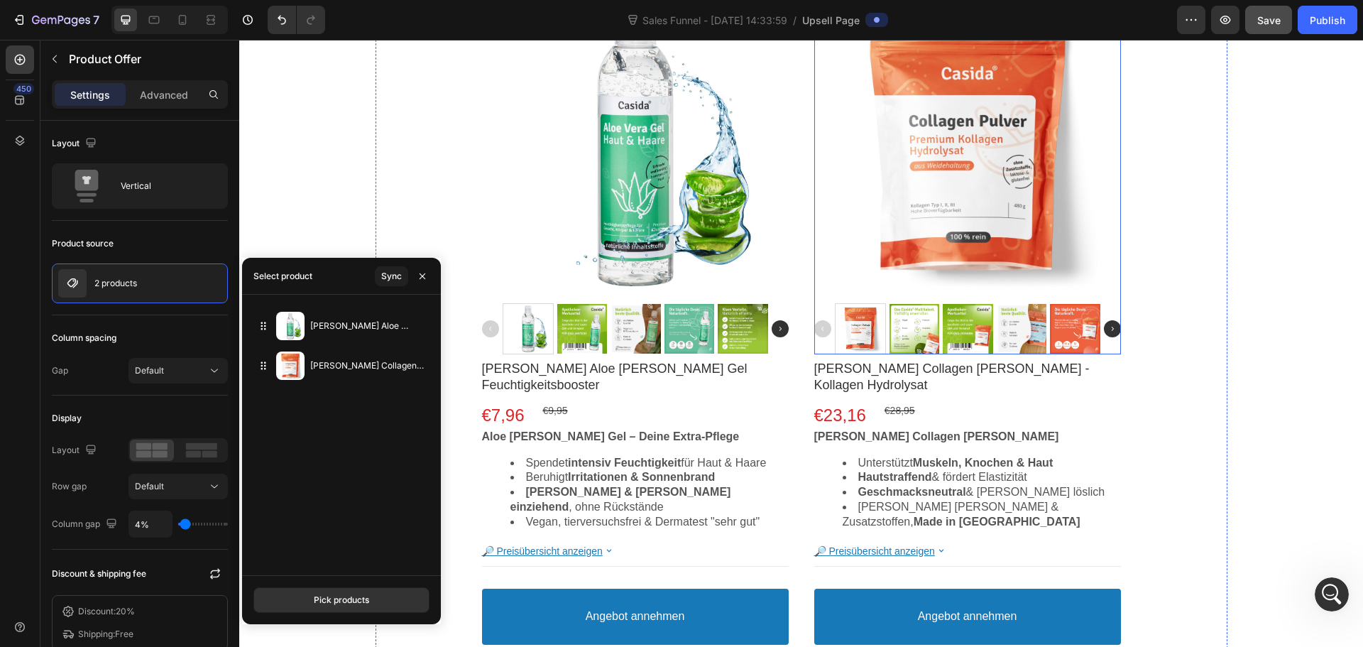
scroll to position [284, 0]
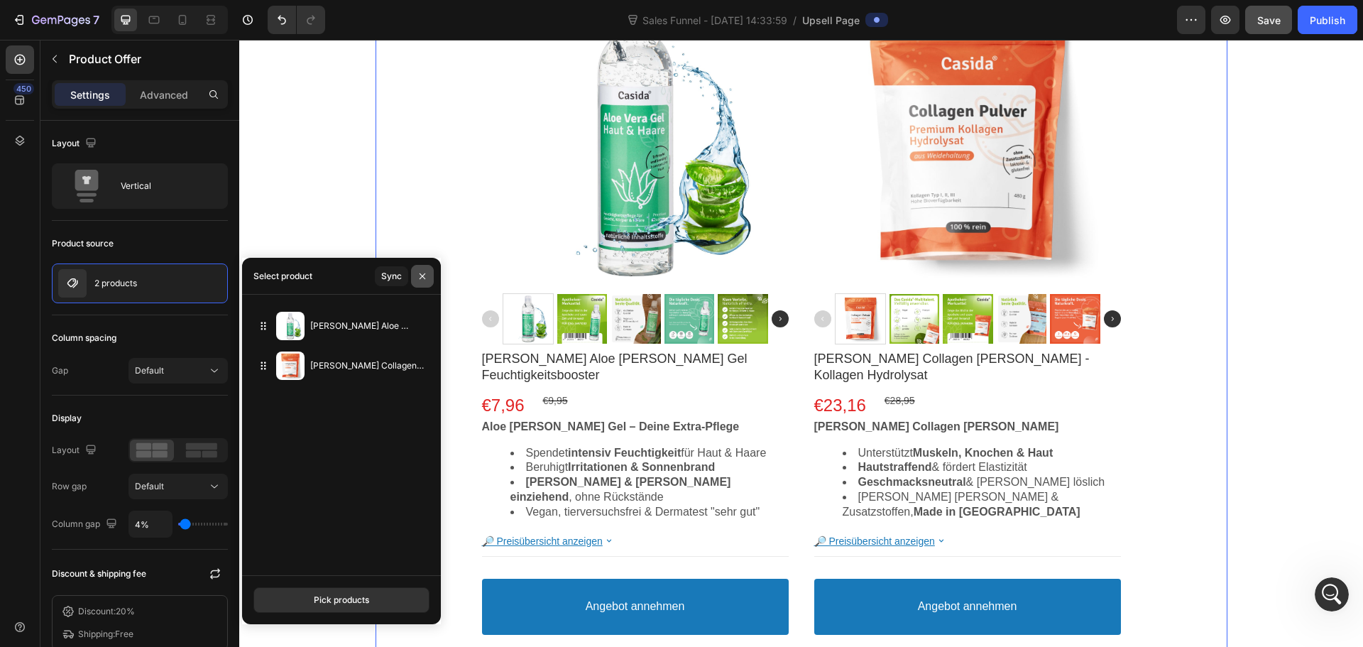
click at [425, 279] on icon "button" at bounding box center [422, 276] width 11 height 11
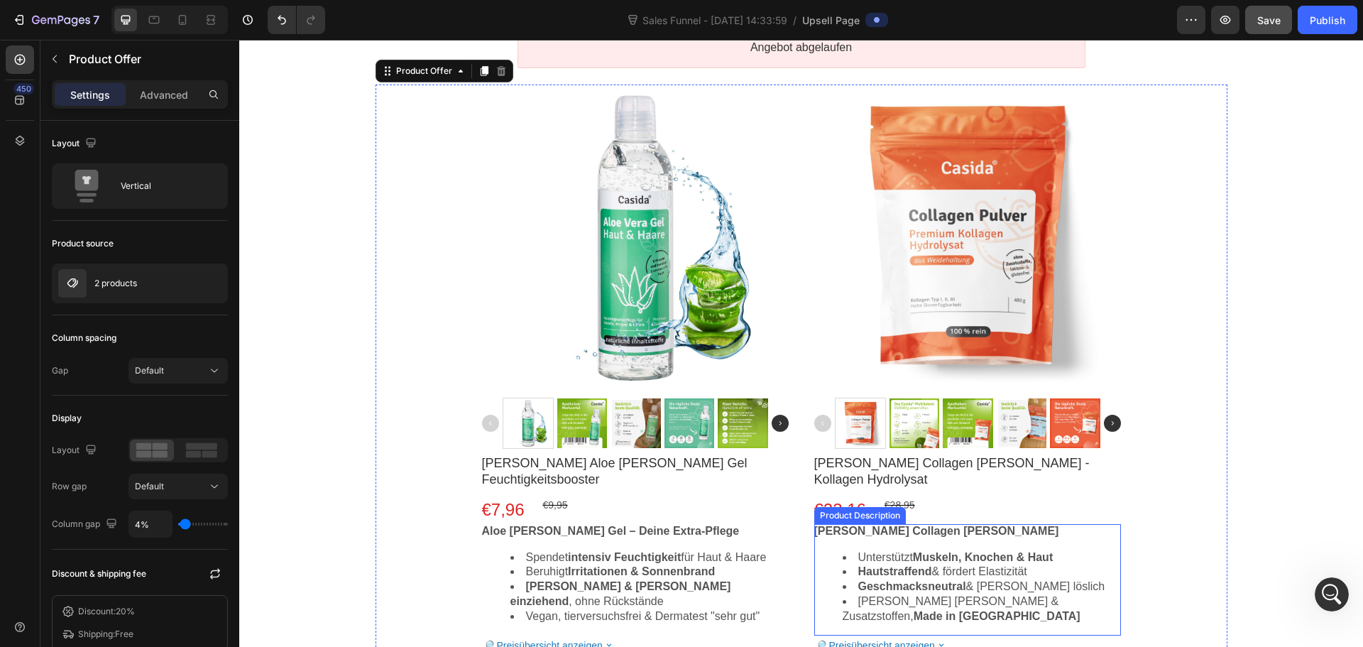
scroll to position [142, 0]
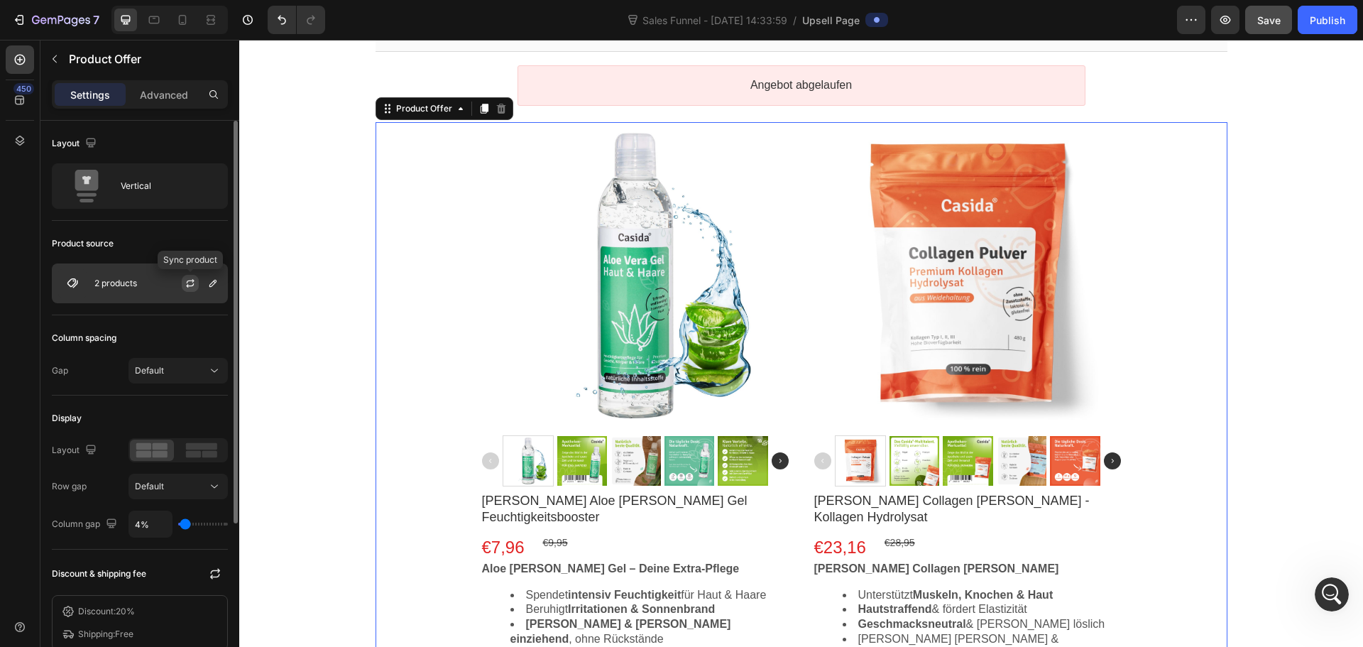
click at [193, 284] on icon "button" at bounding box center [190, 285] width 8 height 4
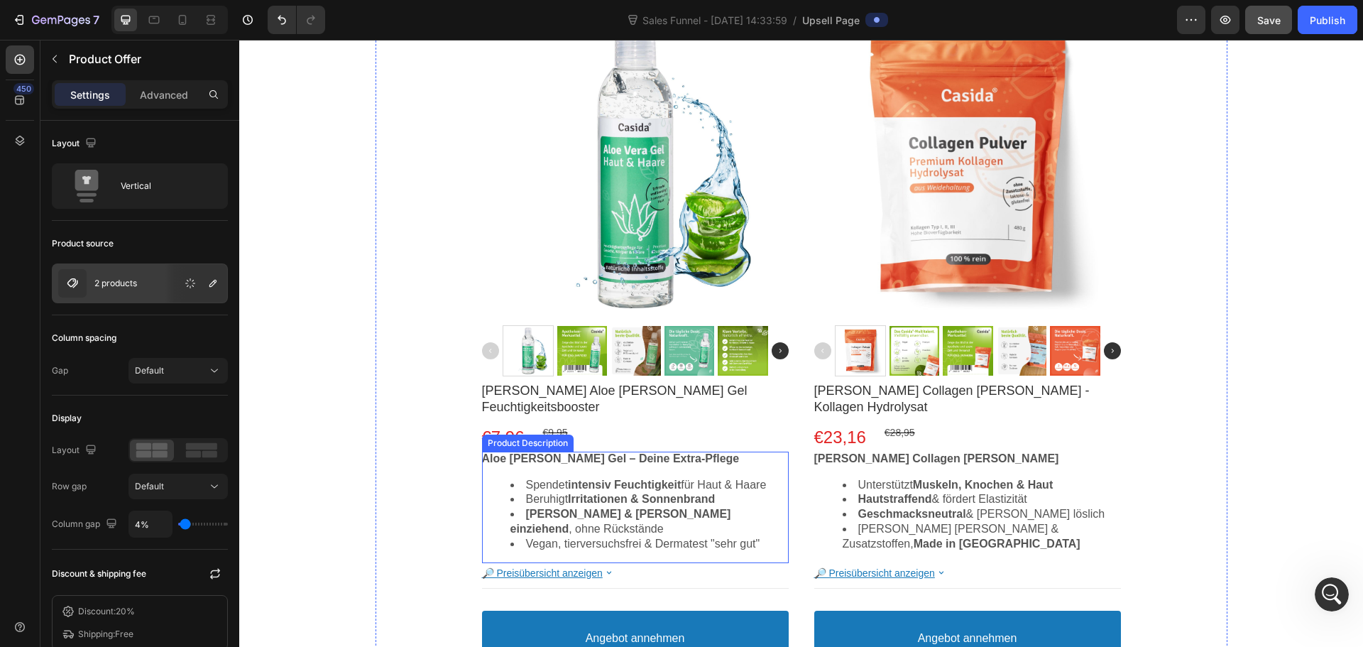
scroll to position [213, 0]
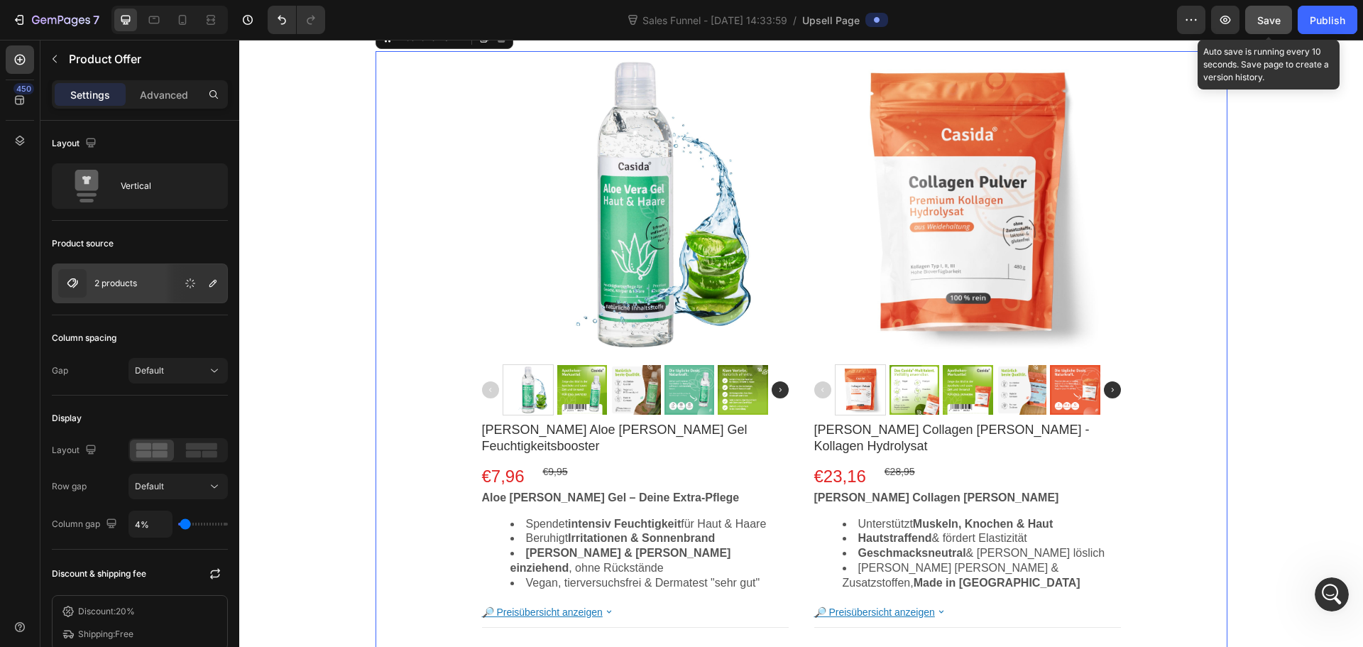
click at [1264, 21] on span "Save" at bounding box center [1269, 20] width 23 height 12
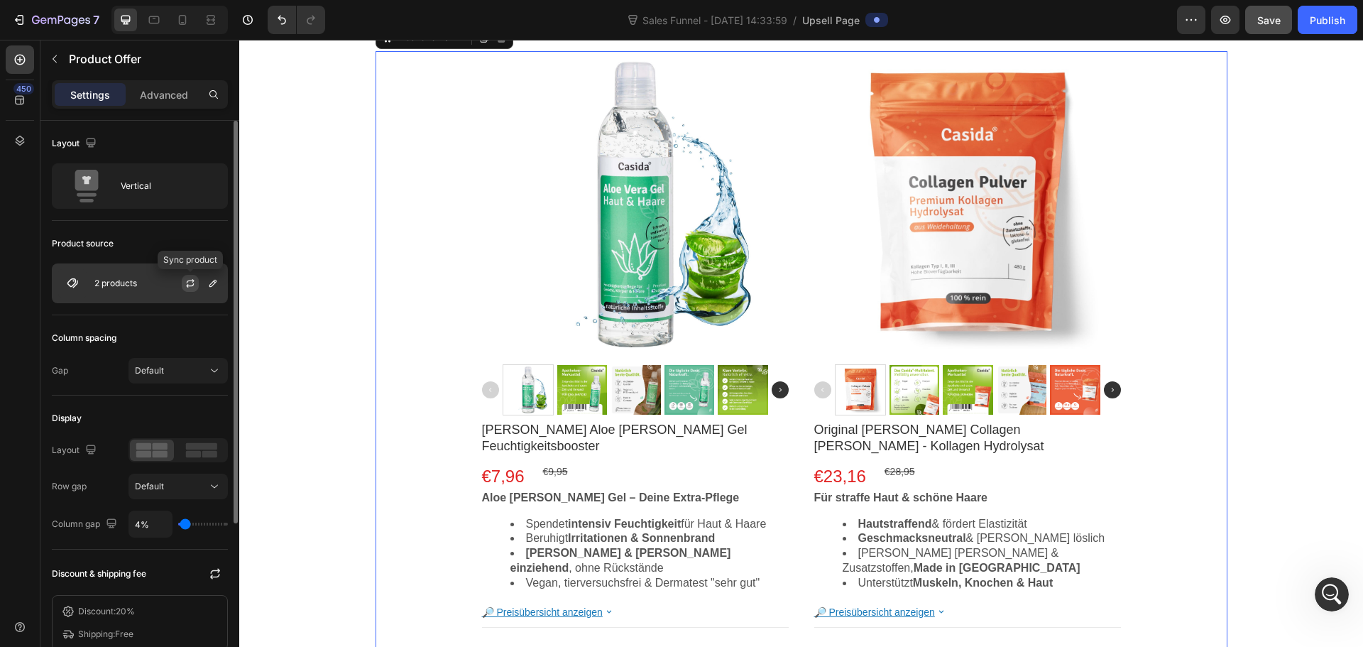
click at [190, 282] on icon "button" at bounding box center [190, 283] width 11 height 11
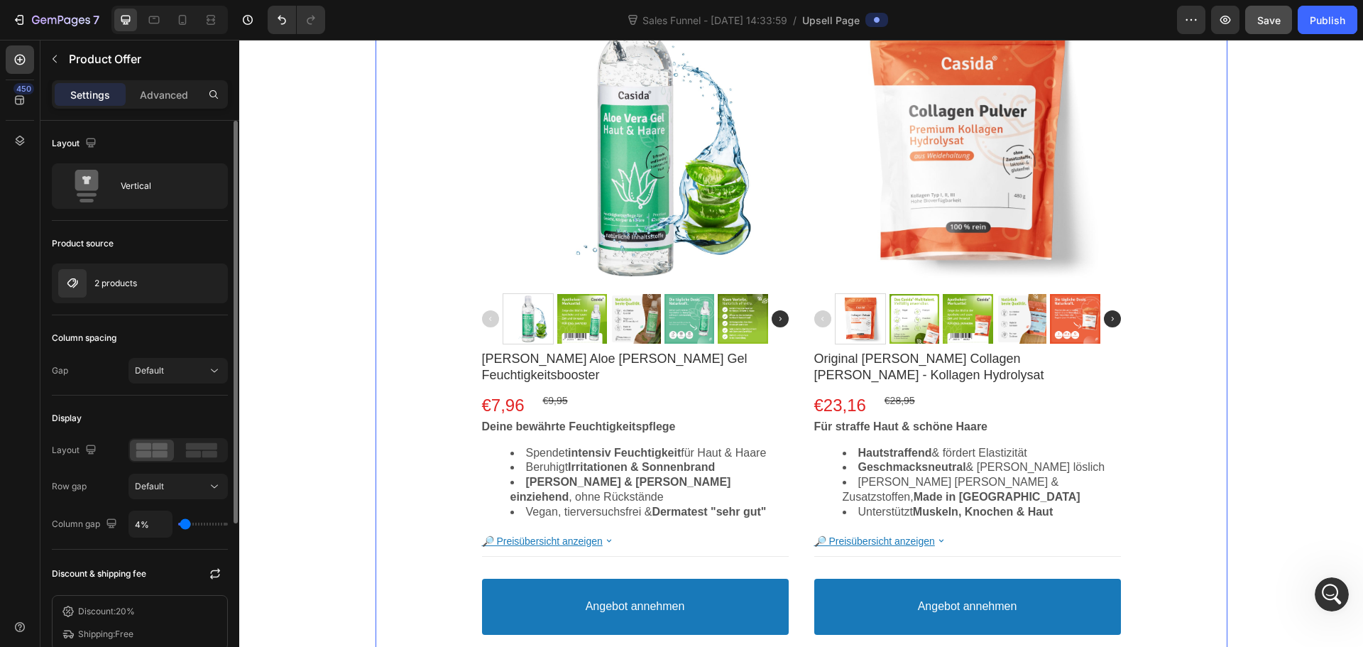
scroll to position [142, 0]
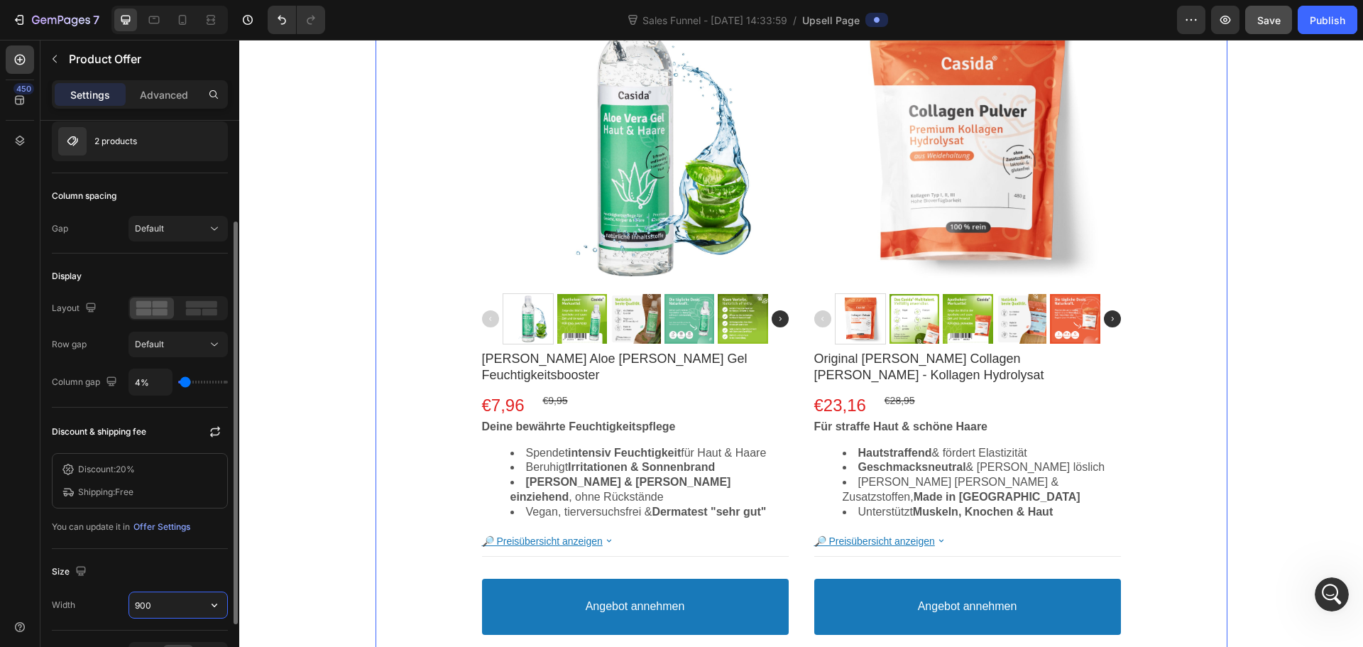
click at [149, 606] on input "900" at bounding box center [178, 605] width 98 height 26
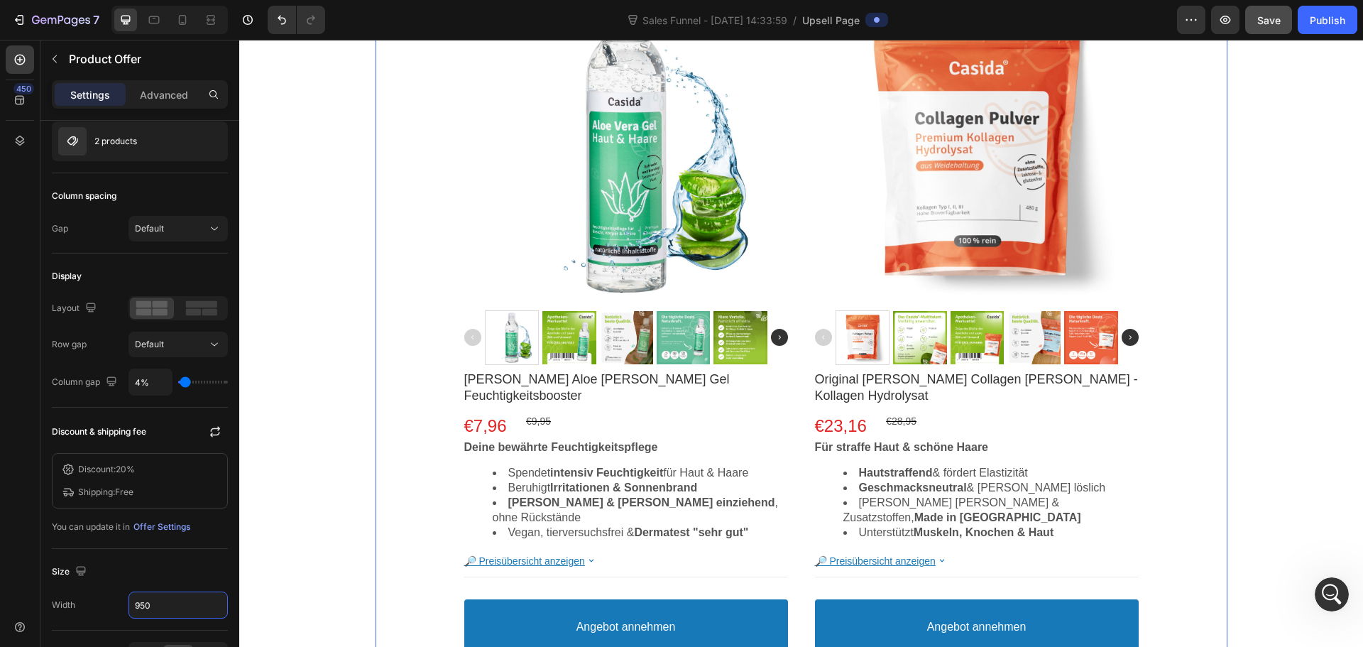
type input "950"
click at [1280, 23] on span "Save" at bounding box center [1269, 20] width 23 height 12
click at [1314, 28] on button "Publish" at bounding box center [1328, 20] width 60 height 28
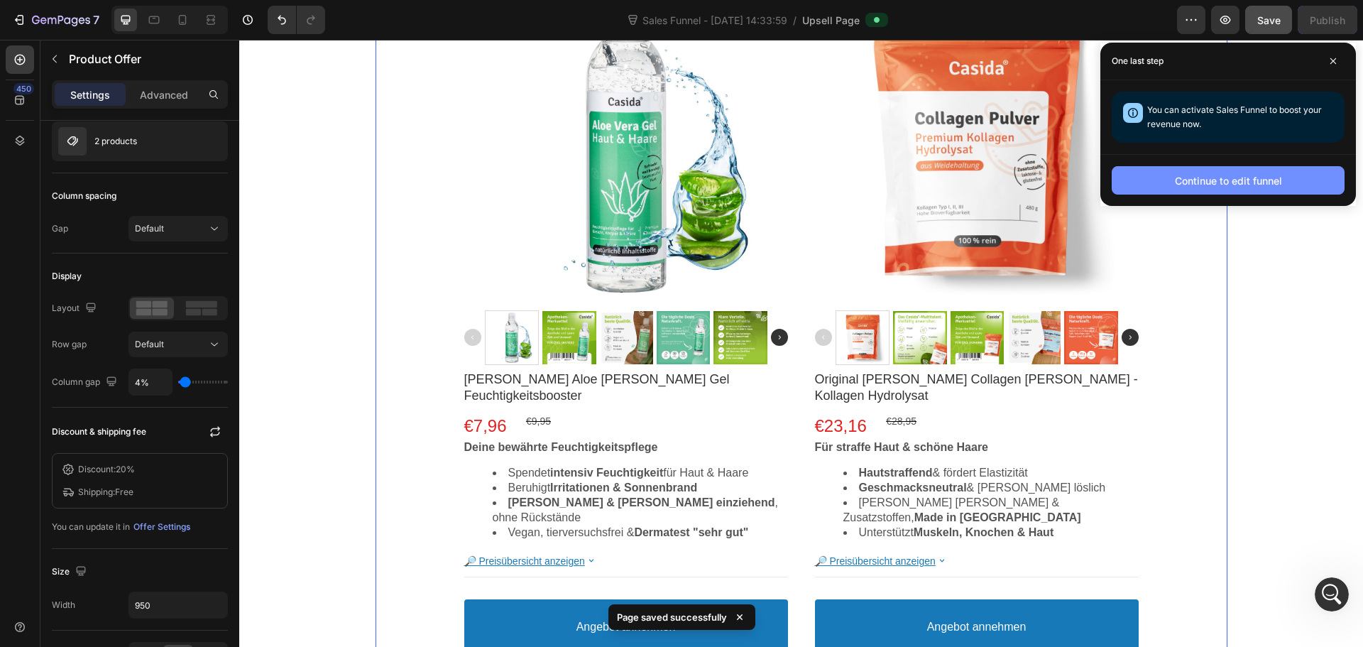
click at [1206, 181] on div "Continue to edit funnel" at bounding box center [1228, 180] width 107 height 15
